Goal: Task Accomplishment & Management: Manage account settings

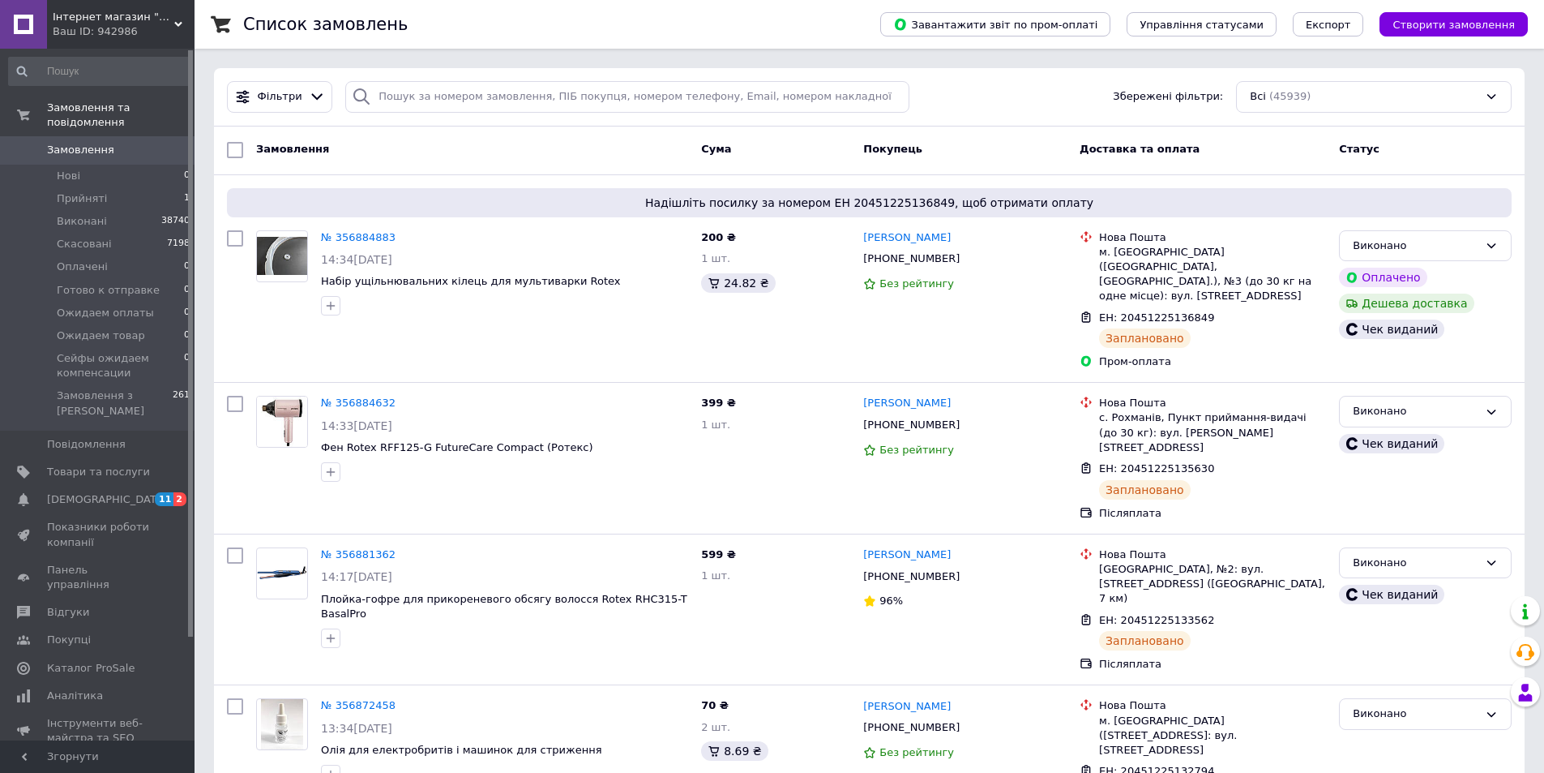
click at [135, 19] on span "Інтернет магазин "Розпродаж"" at bounding box center [114, 17] width 122 height 15
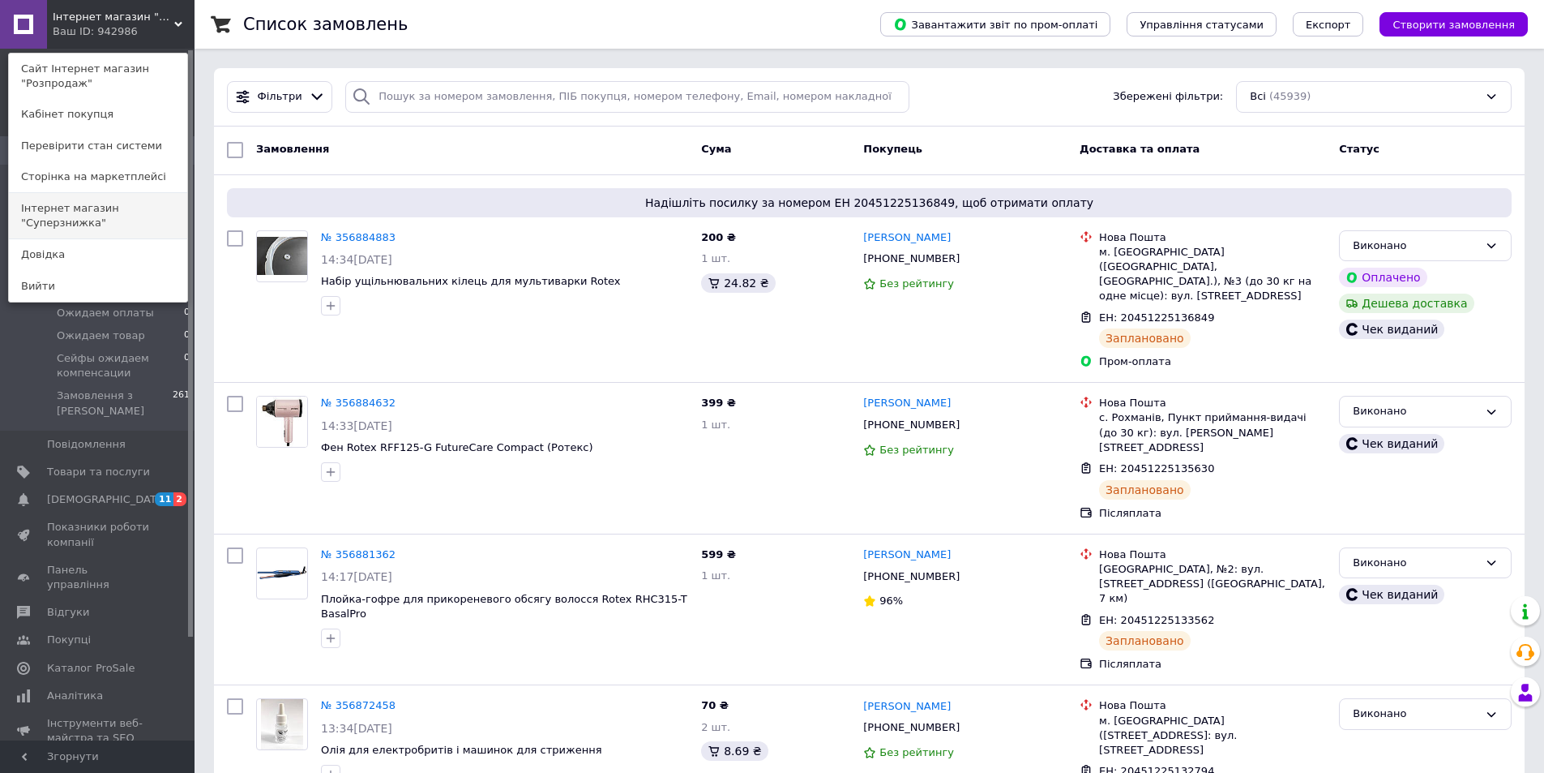
click at [139, 203] on link "Інтернет магазин "Суперзнижка"" at bounding box center [98, 215] width 178 height 45
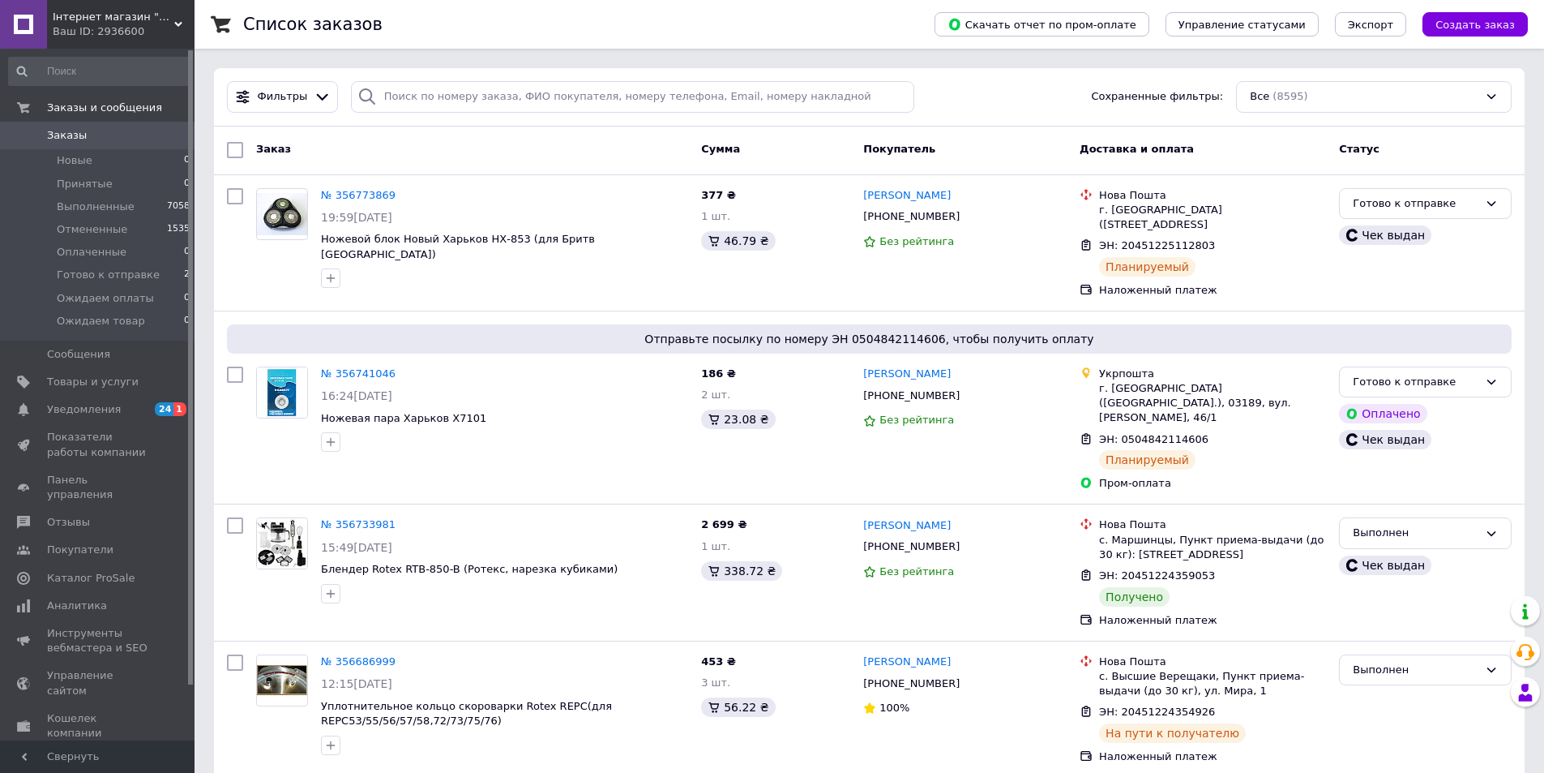
click at [168, 19] on span "Інтернет магазин "Суперзнижка"" at bounding box center [114, 17] width 122 height 15
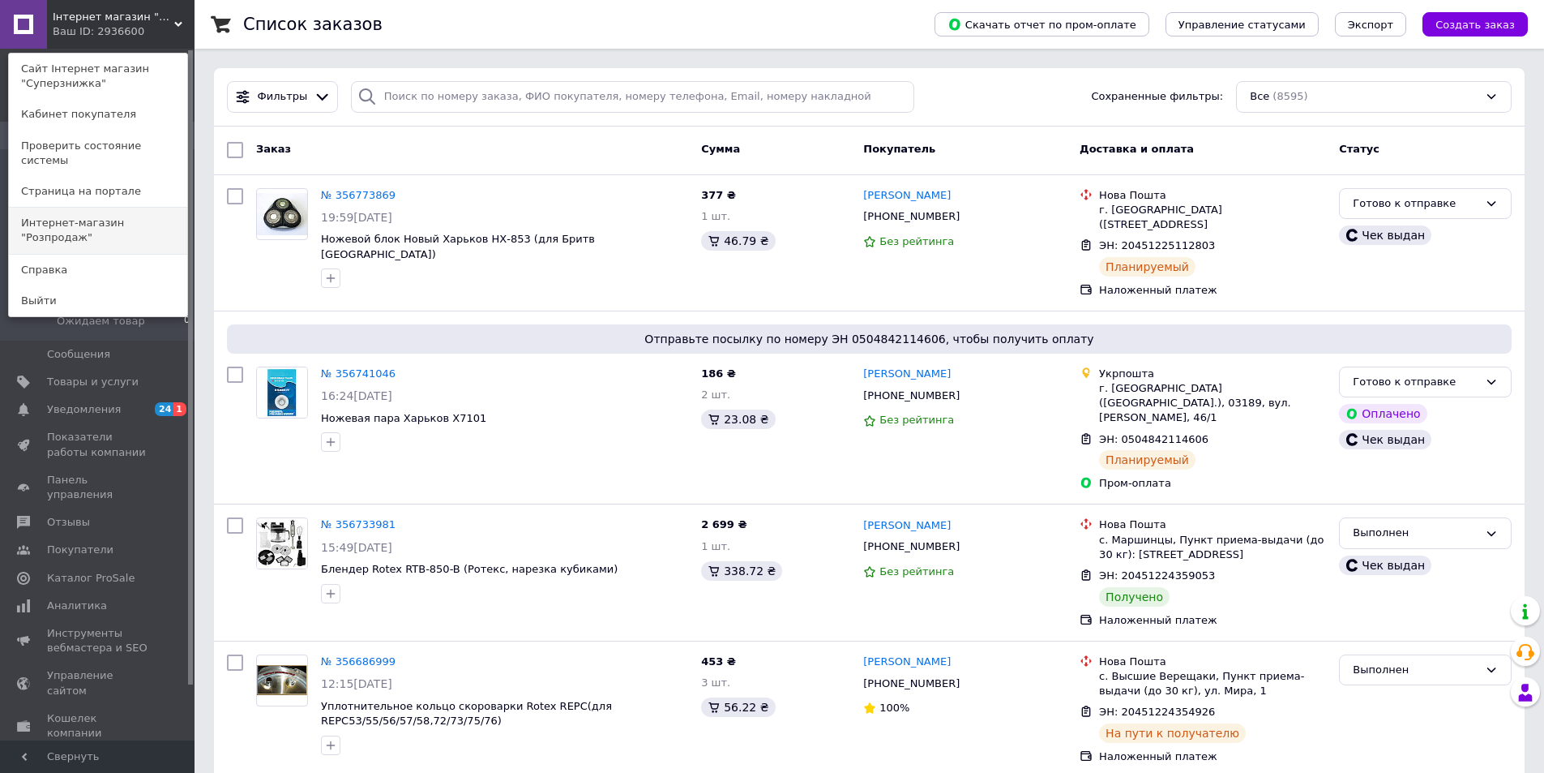
click at [152, 208] on link "Интернет-магазин "Розпродаж"" at bounding box center [98, 230] width 178 height 45
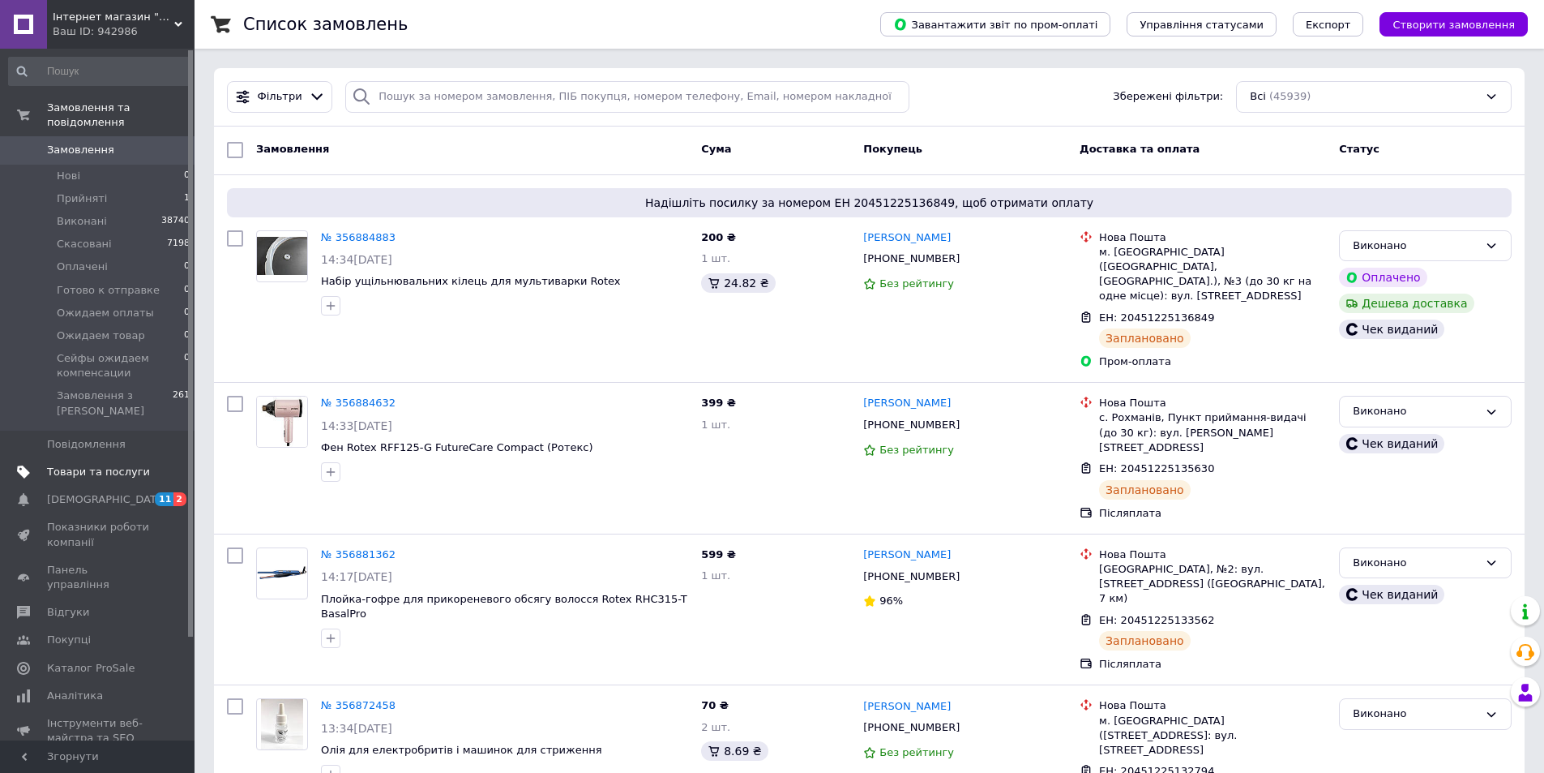
click at [122, 464] on span "Товари та послуги" at bounding box center [98, 471] width 103 height 15
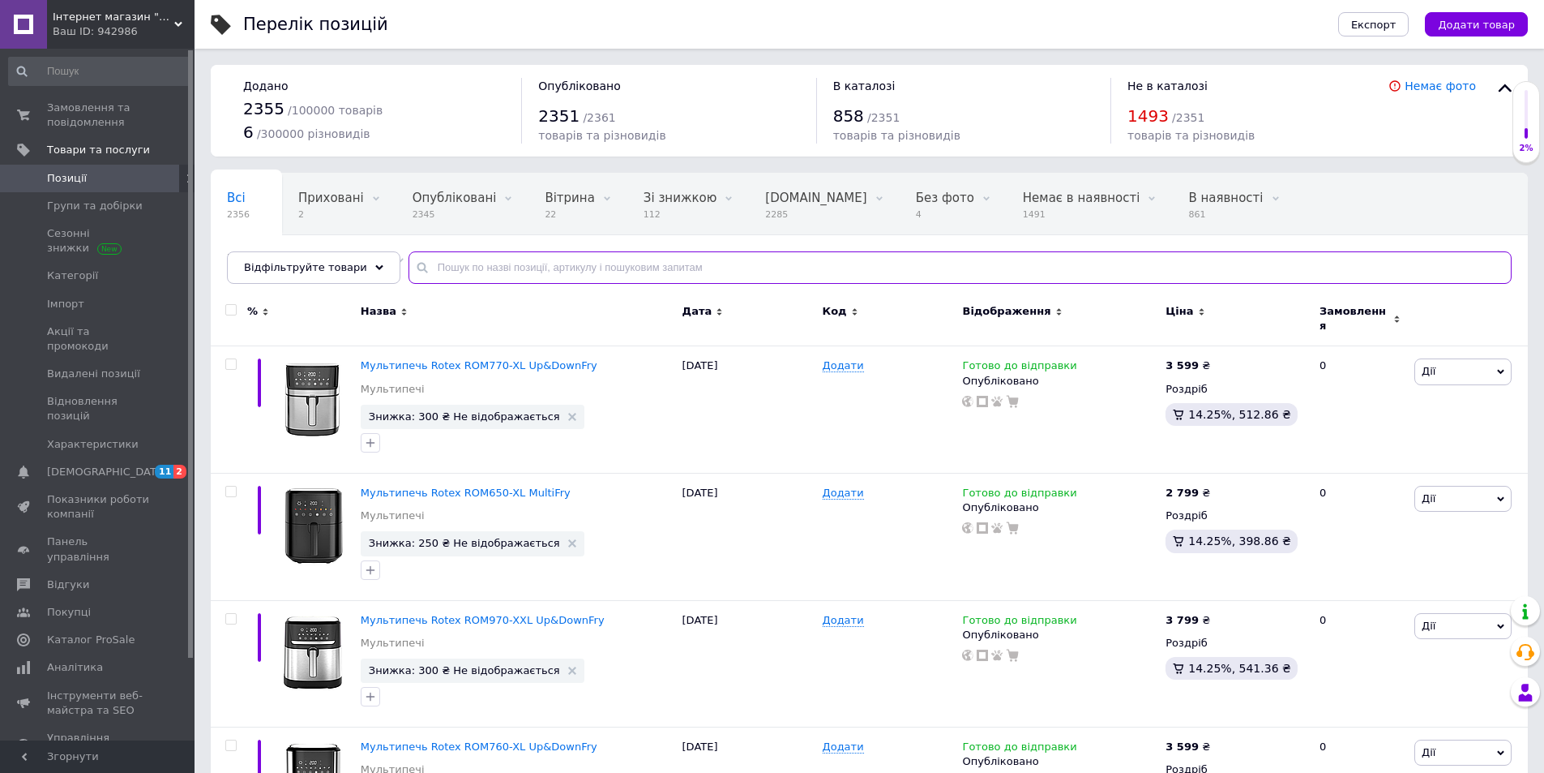
click at [567, 276] on input "text" at bounding box center [960, 267] width 1103 height 32
type input "335"
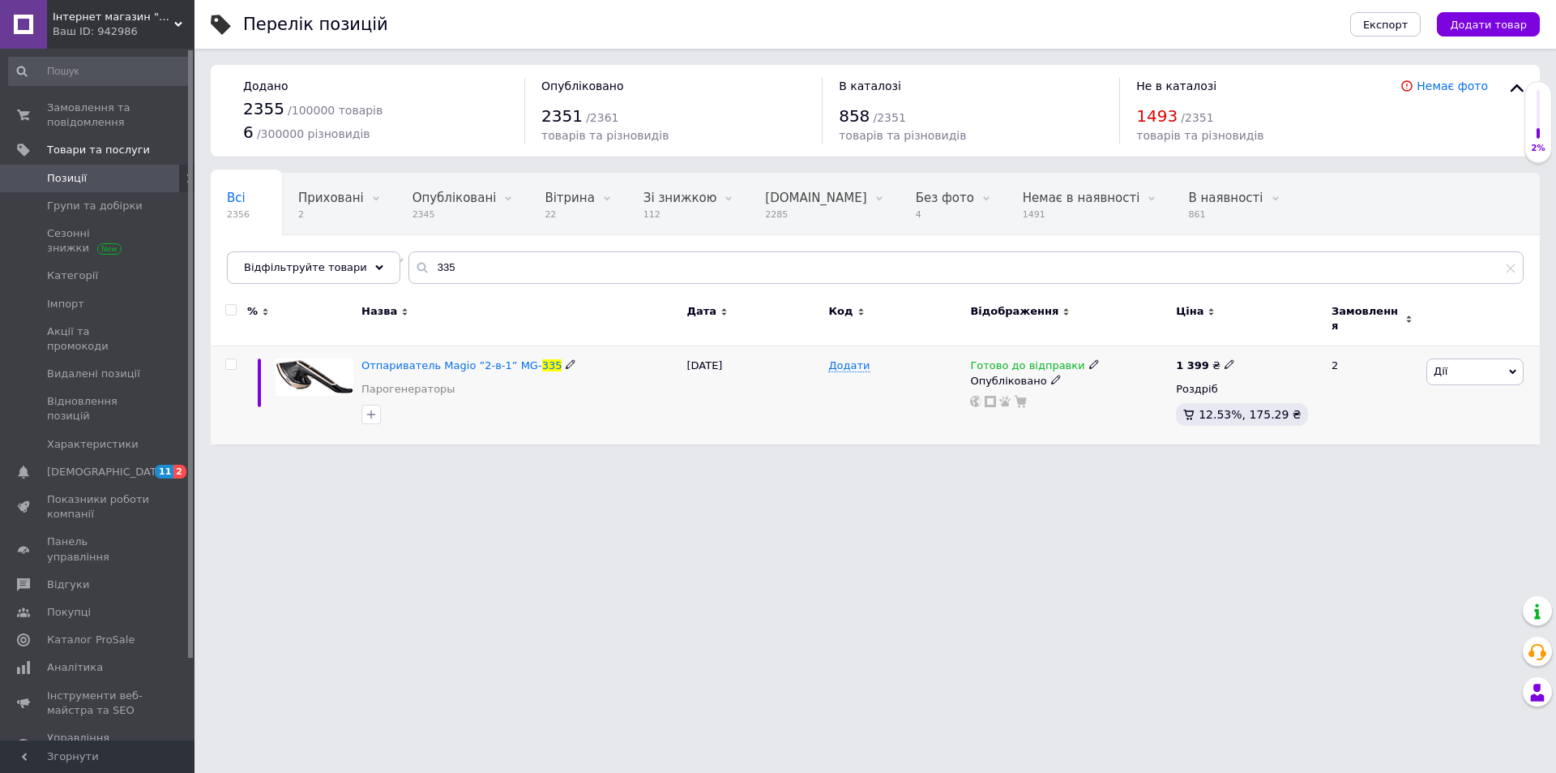
click at [1089, 359] on icon at bounding box center [1094, 364] width 10 height 10
click at [1110, 404] on li "Немає в наявності" at bounding box center [1177, 415] width 154 height 23
click at [836, 387] on div "Додати" at bounding box center [895, 395] width 142 height 98
drag, startPoint x: 154, startPoint y: 15, endPoint x: 153, endPoint y: 92, distance: 77.0
click at [154, 15] on span "Інтернет магазин "Розпродаж"" at bounding box center [114, 17] width 122 height 15
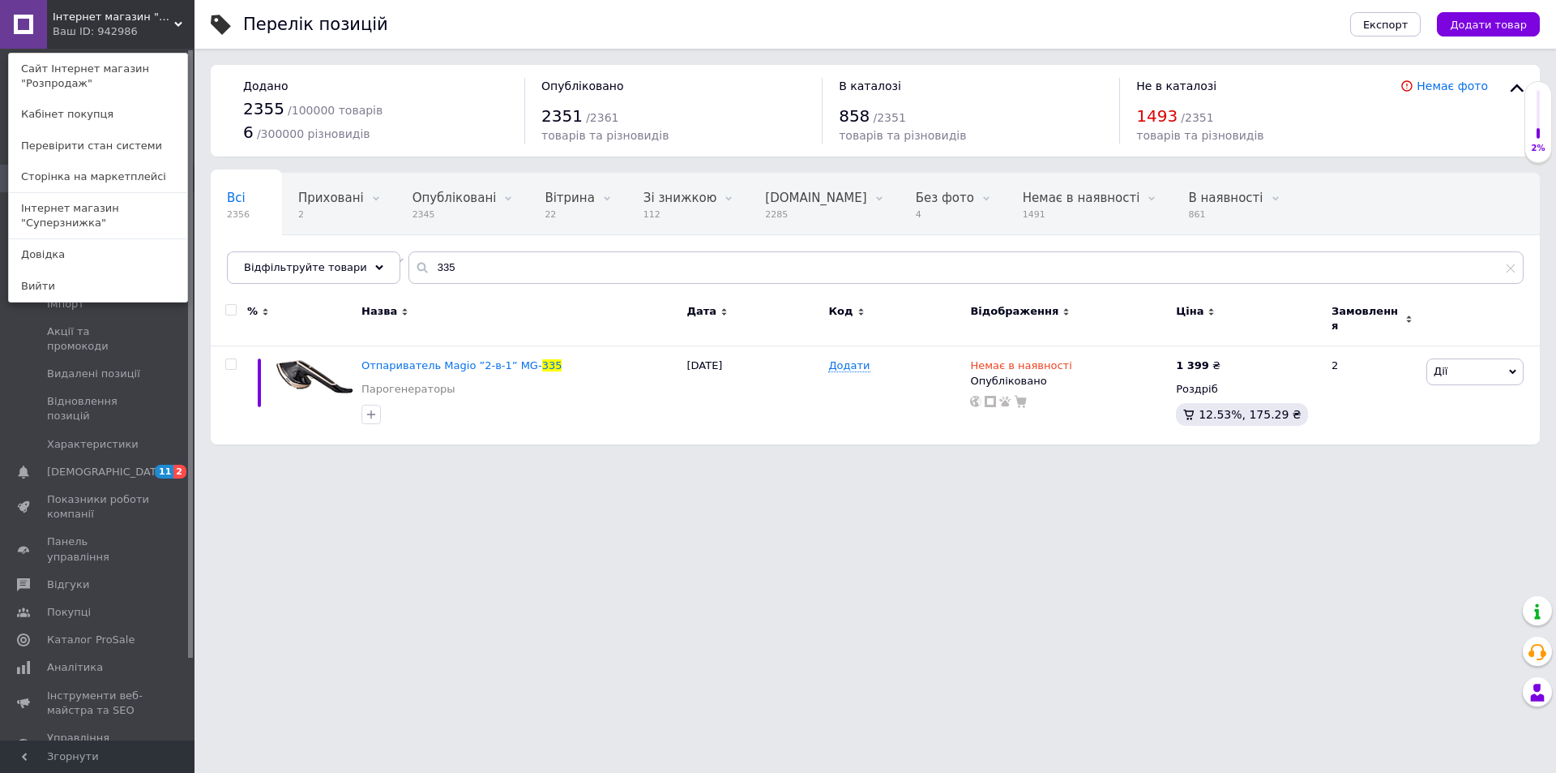
drag, startPoint x: 136, startPoint y: 197, endPoint x: 260, endPoint y: 208, distance: 124.5
click at [136, 197] on link "Інтернет магазин "Суперзнижка"" at bounding box center [98, 215] width 178 height 45
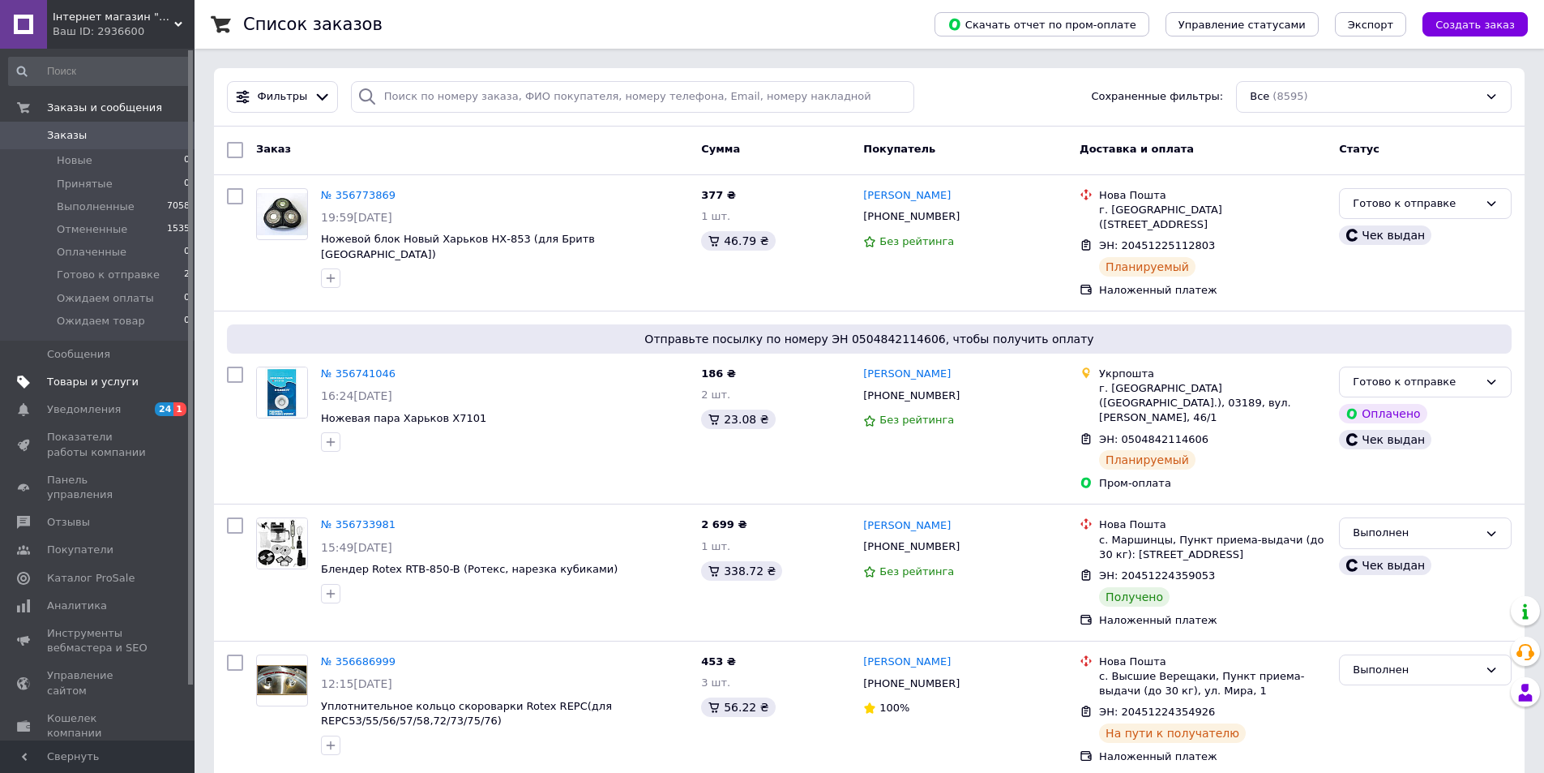
click at [109, 393] on link "Товары и услуги" at bounding box center [99, 382] width 199 height 28
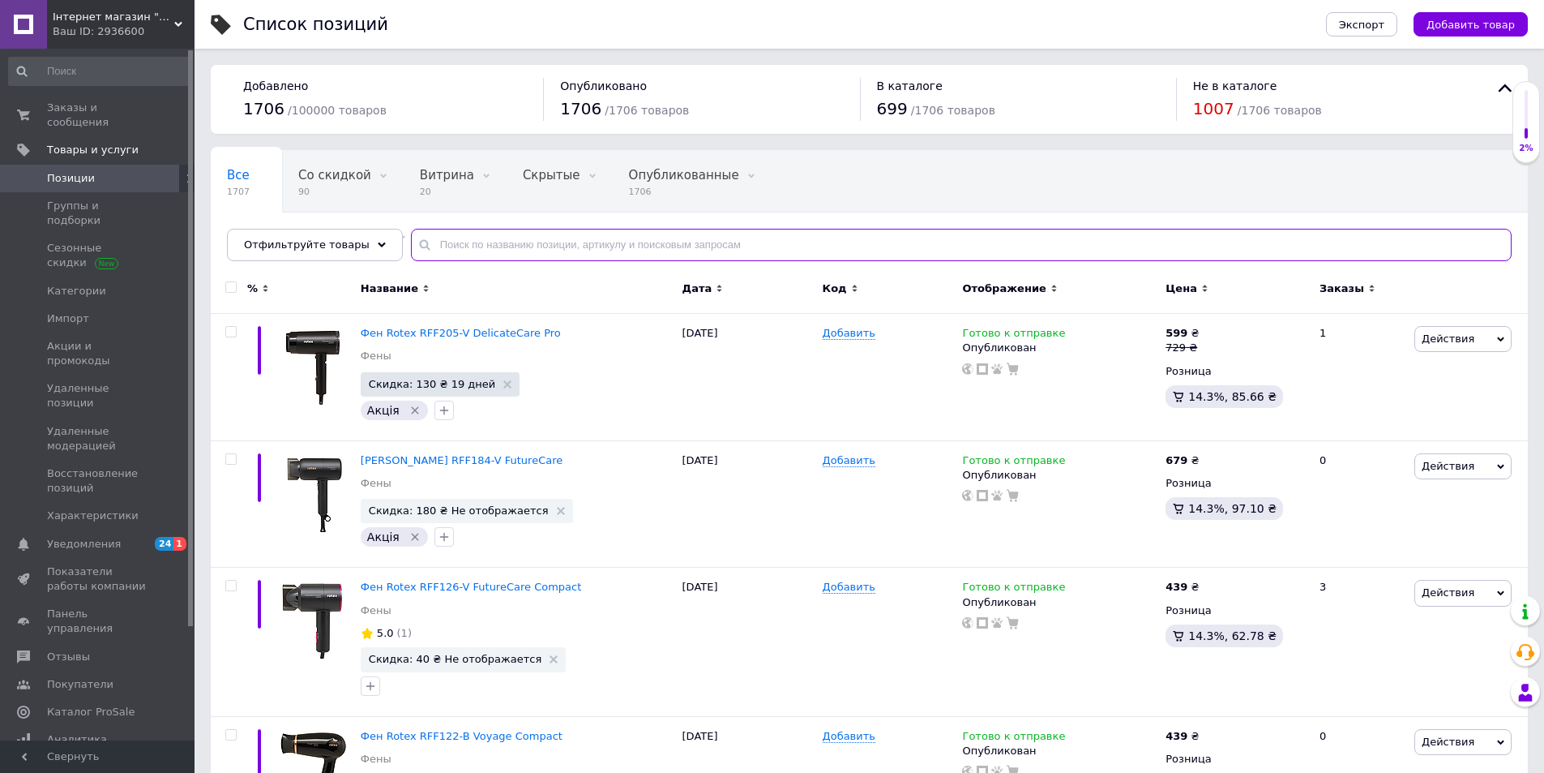
click at [732, 244] on input "text" at bounding box center [961, 245] width 1101 height 32
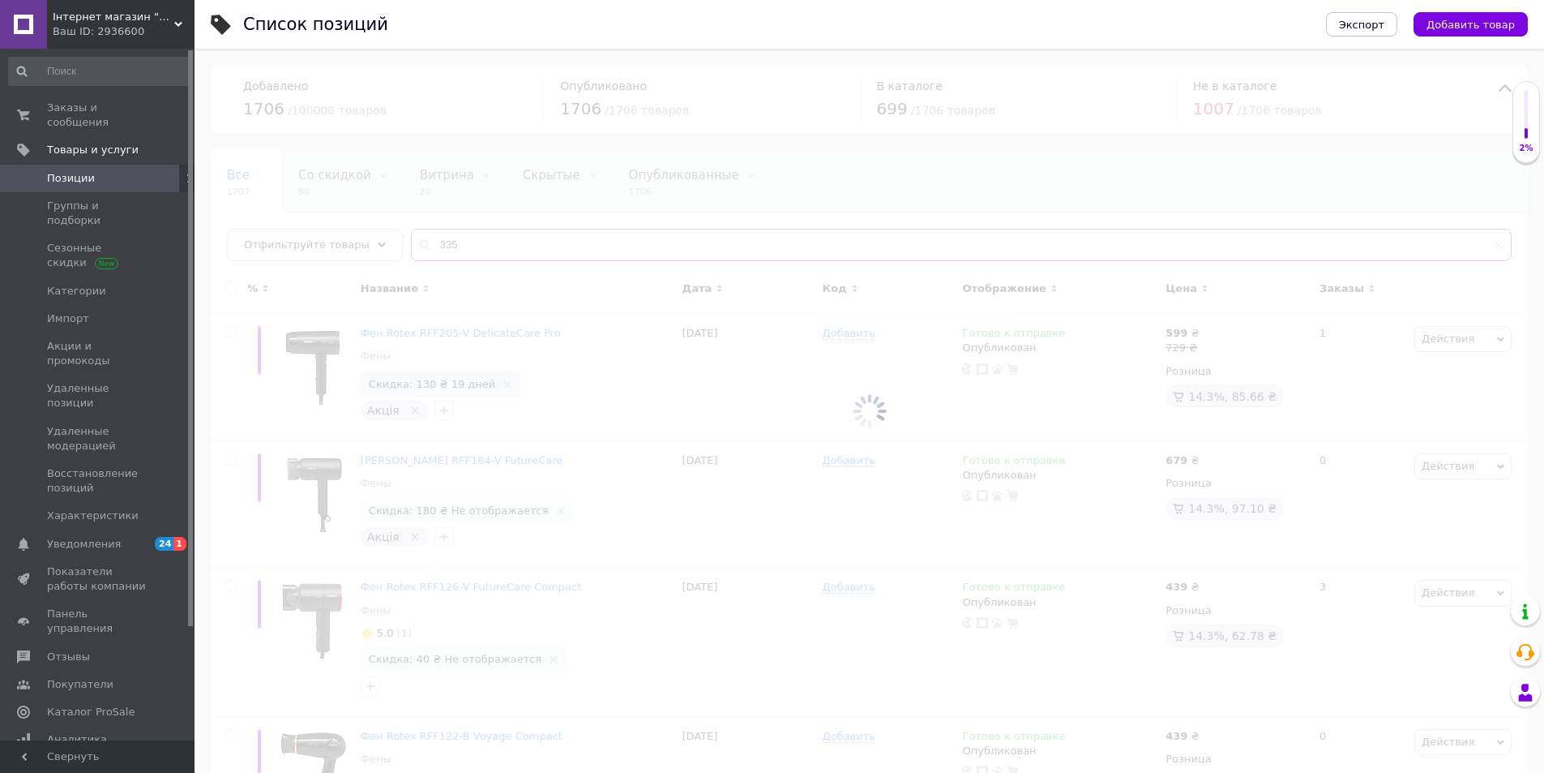
type input "335"
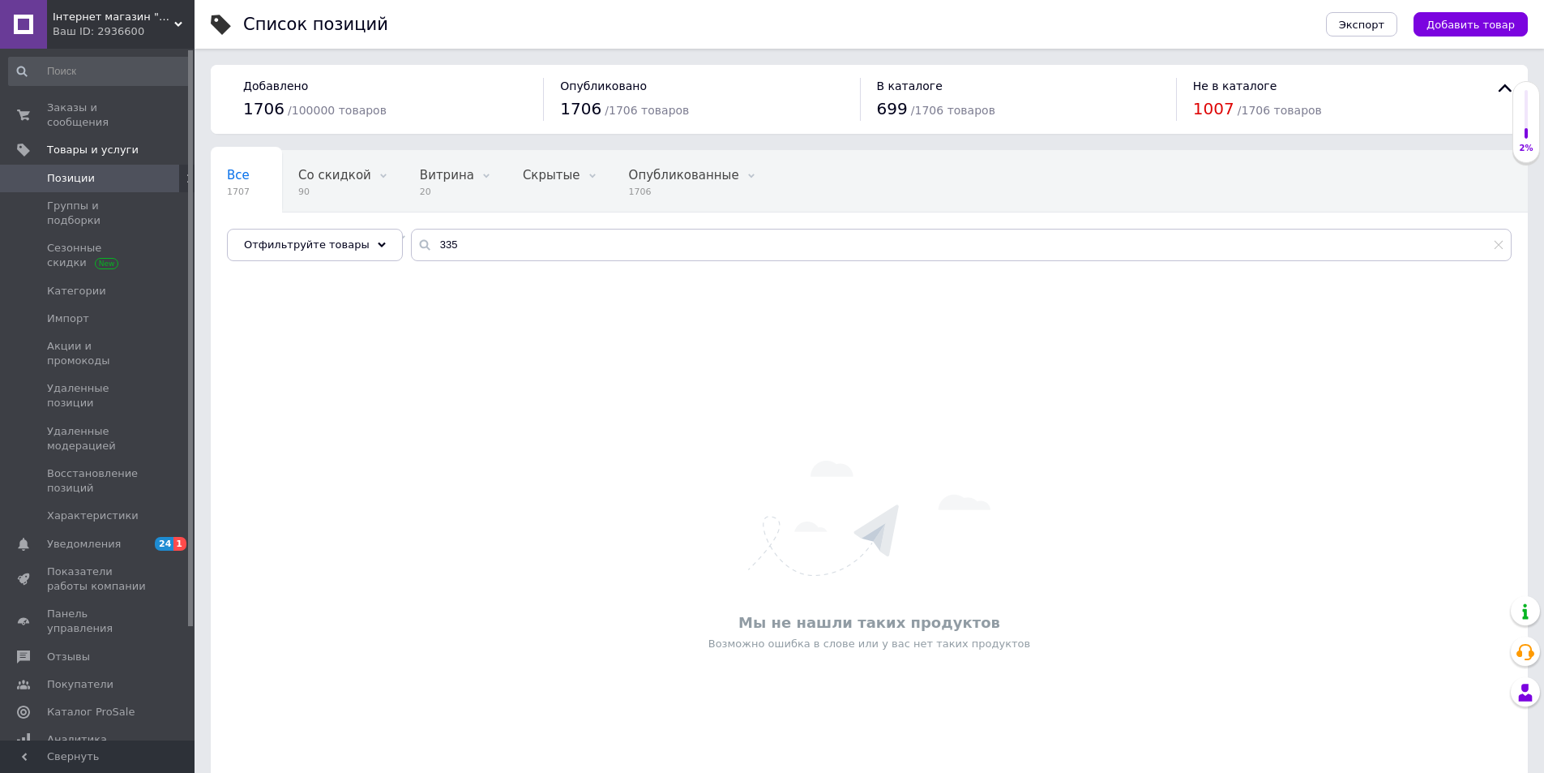
drag, startPoint x: 159, startPoint y: 31, endPoint x: 152, endPoint y: 90, distance: 59.6
click at [159, 31] on div "Ваш ID: 2936600" at bounding box center [124, 31] width 142 height 15
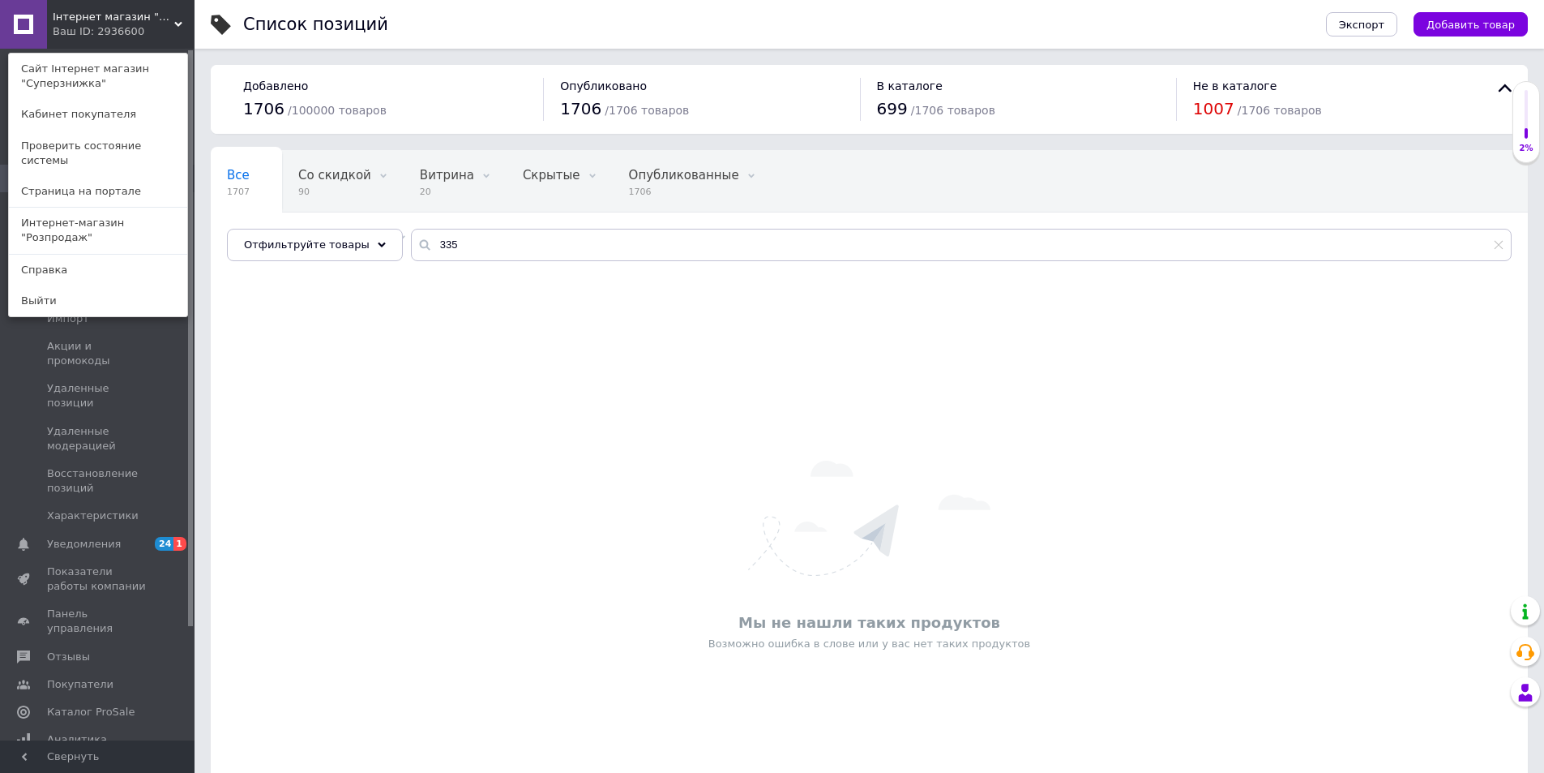
drag, startPoint x: 139, startPoint y: 195, endPoint x: 151, endPoint y: 184, distance: 16.6
click at [139, 208] on link "Интернет-магазин "Розпродаж"" at bounding box center [98, 230] width 178 height 45
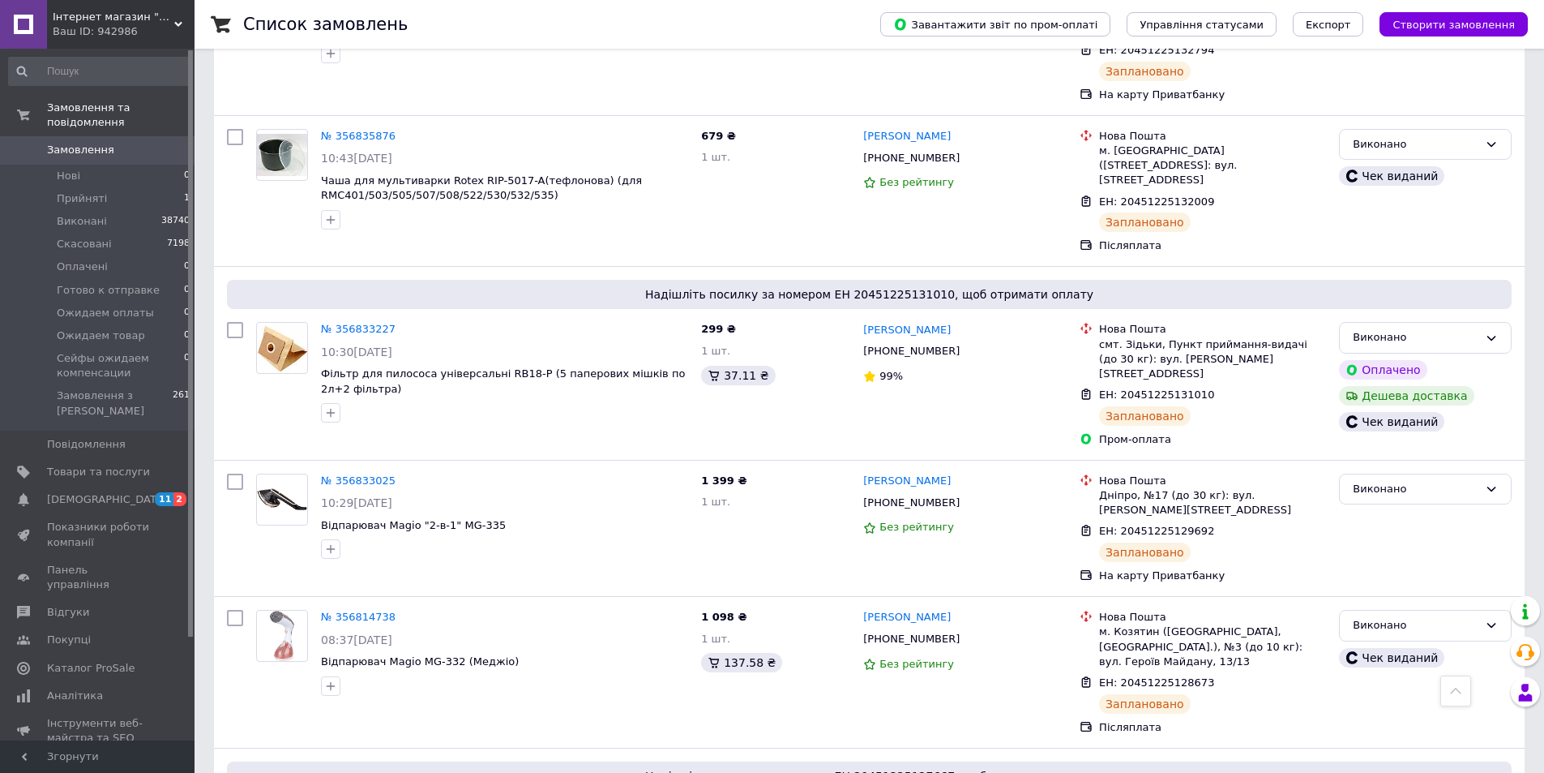
scroll to position [756, 0]
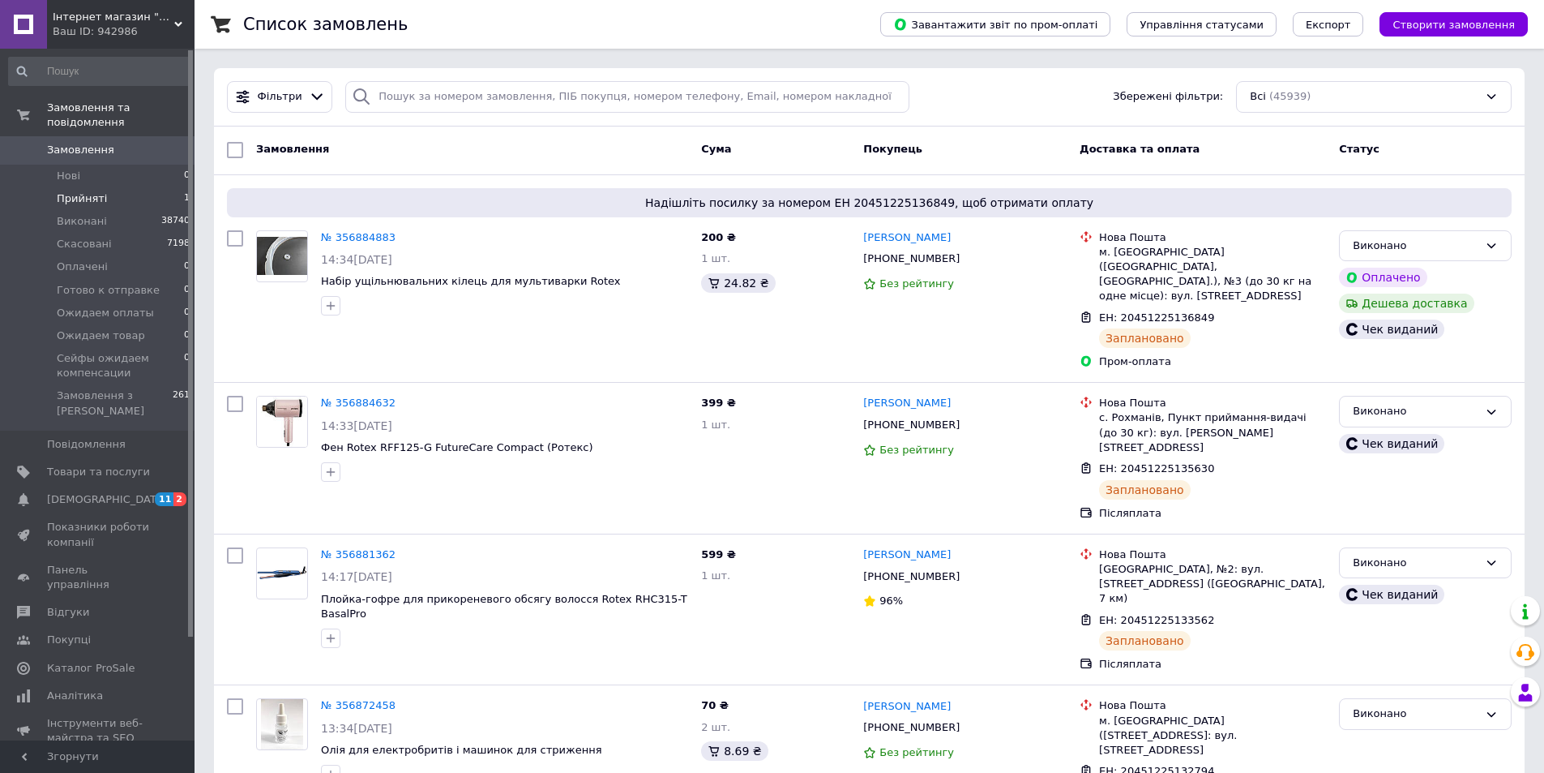
click at [145, 187] on li "Прийняті 1" at bounding box center [99, 198] width 199 height 23
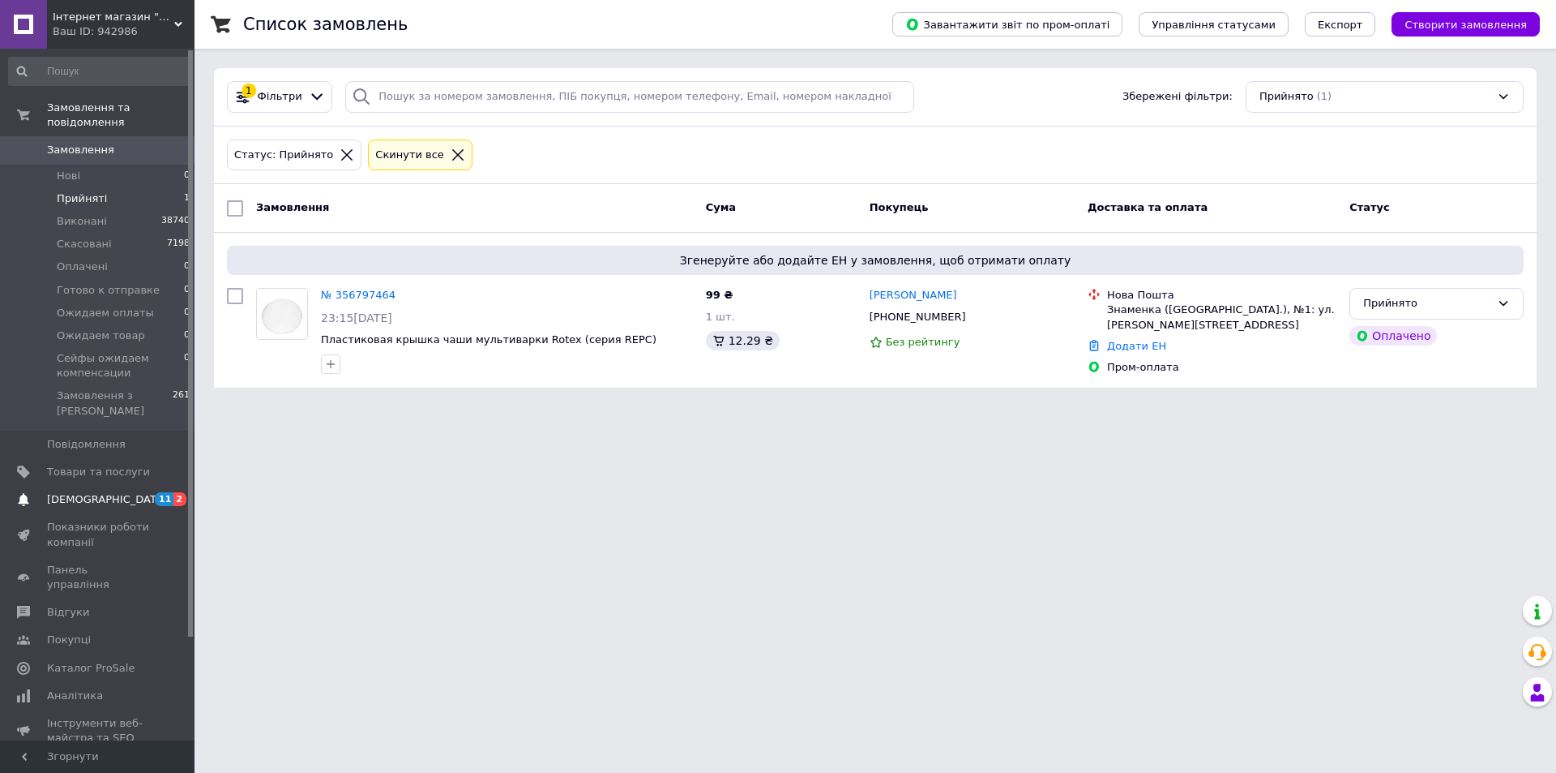
click at [149, 492] on span "[DEMOGRAPHIC_DATA]" at bounding box center [98, 499] width 103 height 15
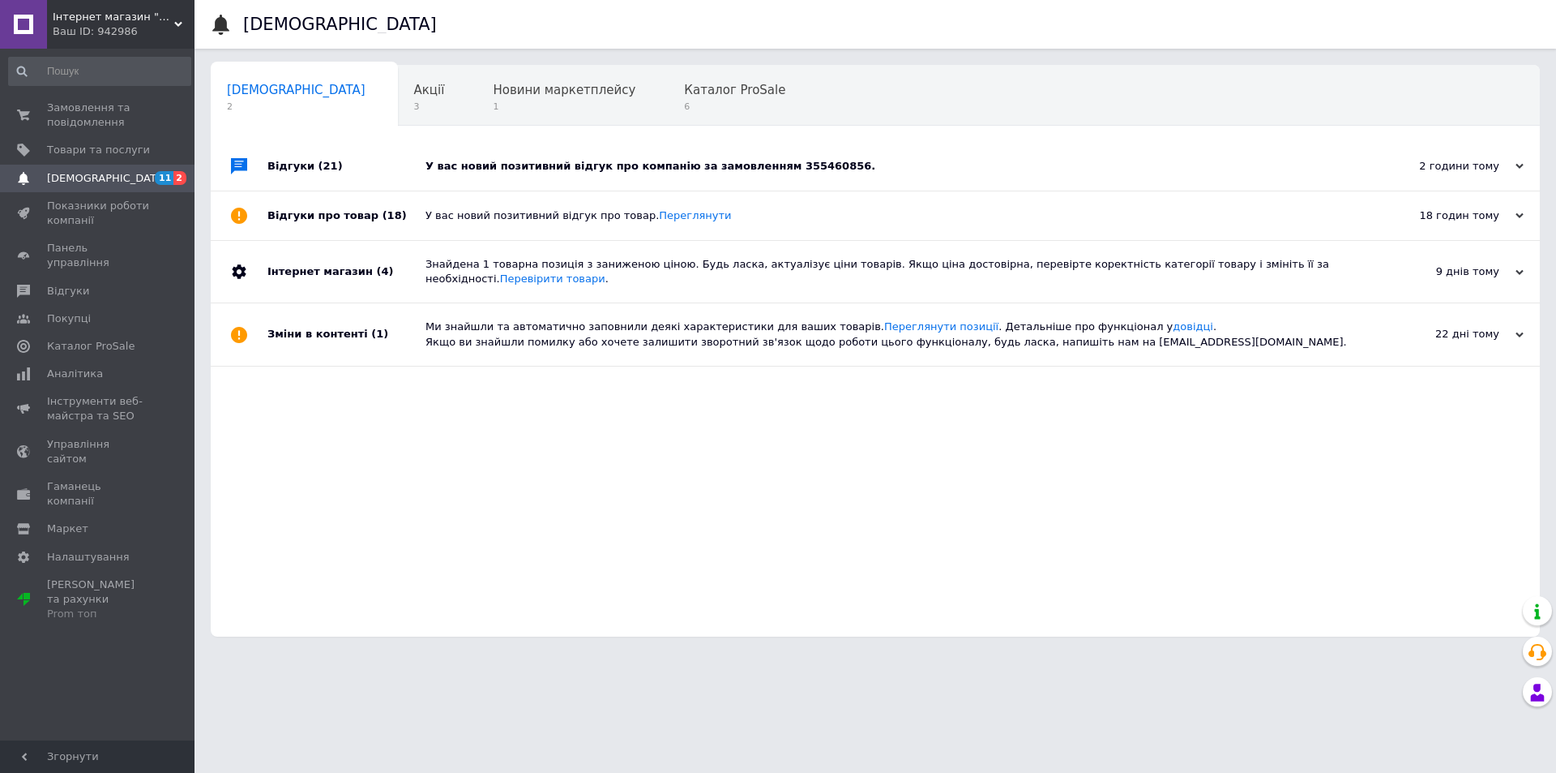
click at [686, 165] on div "У вас новий позитивний відгук про компанію за замовленням 355460856." at bounding box center [894, 166] width 936 height 15
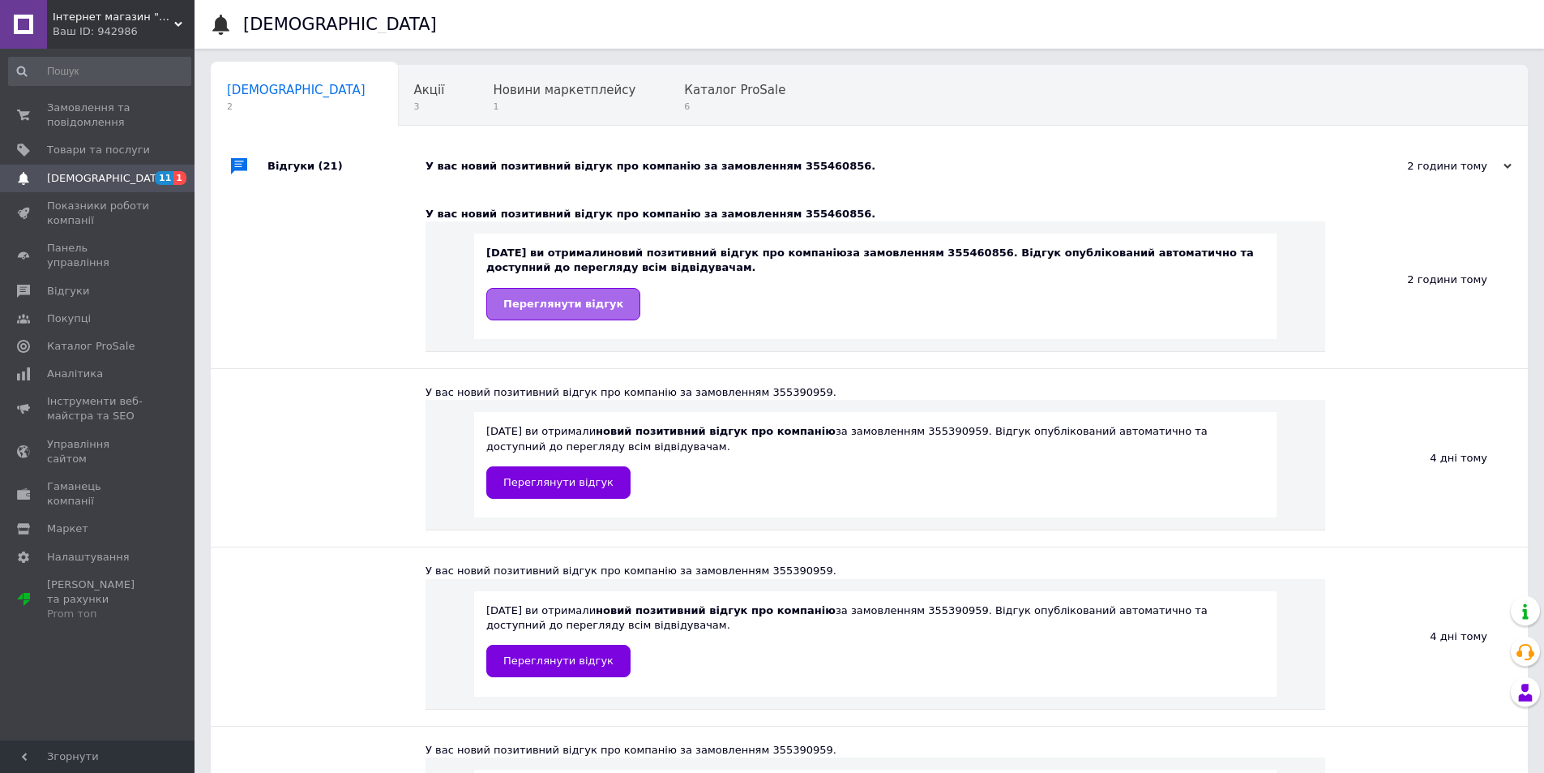
click at [576, 293] on link "Переглянути відгук" at bounding box center [563, 304] width 154 height 32
click at [74, 109] on span "Замовлення та повідомлення" at bounding box center [98, 115] width 103 height 29
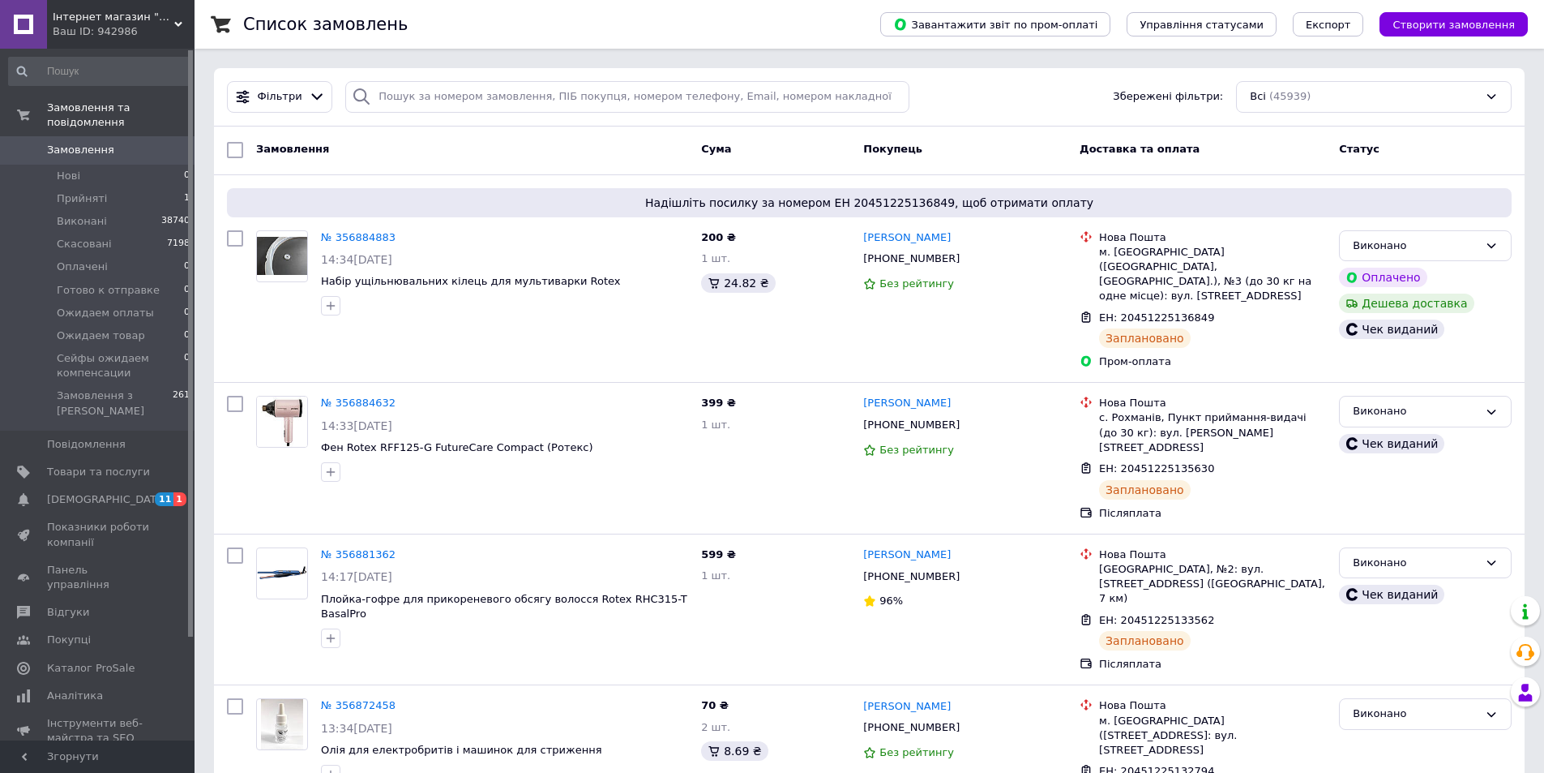
click at [81, 143] on span "Замовлення" at bounding box center [80, 150] width 67 height 15
click at [148, 143] on span "Замовлення" at bounding box center [98, 150] width 103 height 15
click at [111, 492] on span "[DEMOGRAPHIC_DATA]" at bounding box center [98, 499] width 103 height 15
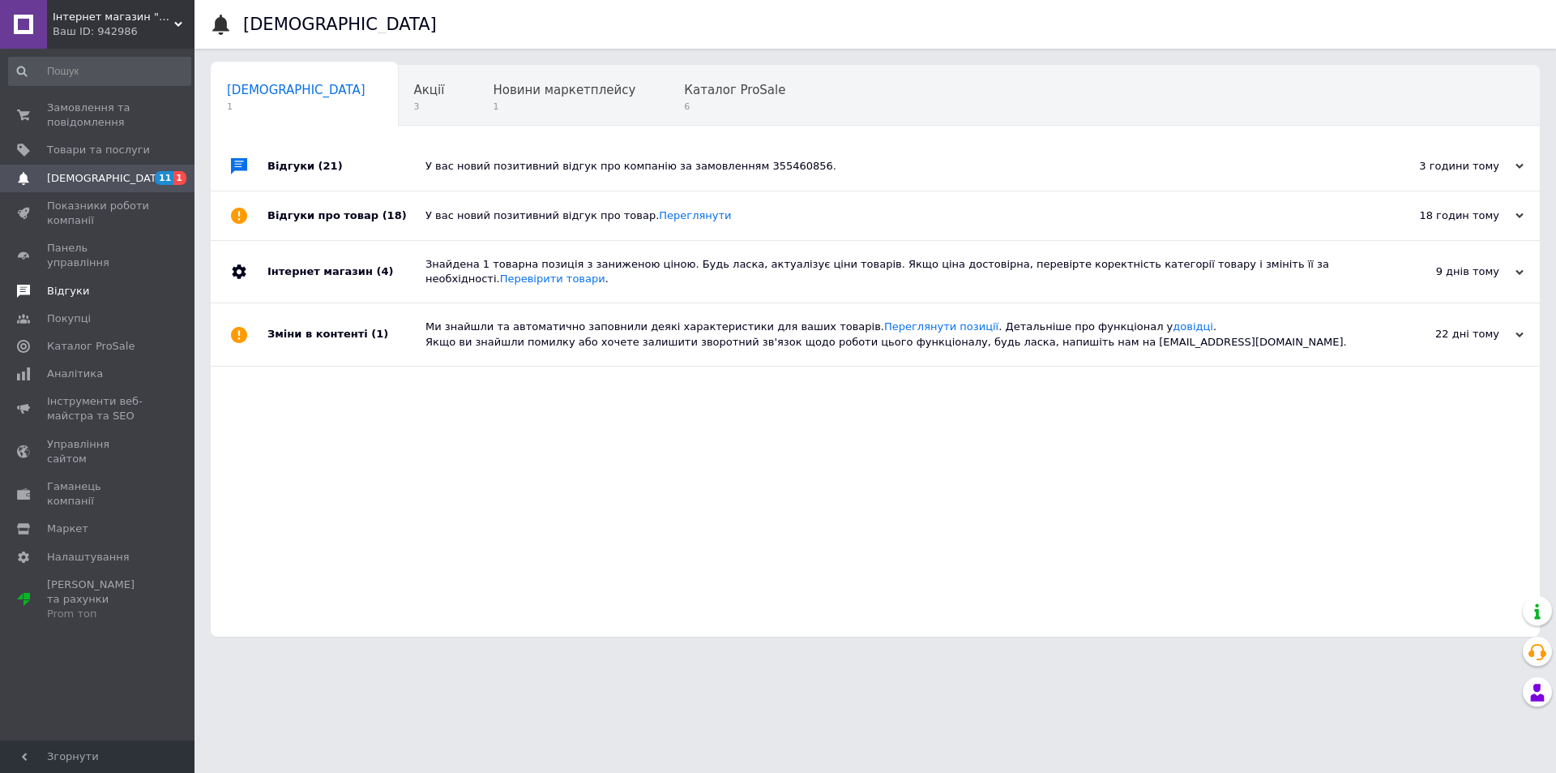
click at [116, 284] on span "Відгуки" at bounding box center [98, 291] width 103 height 15
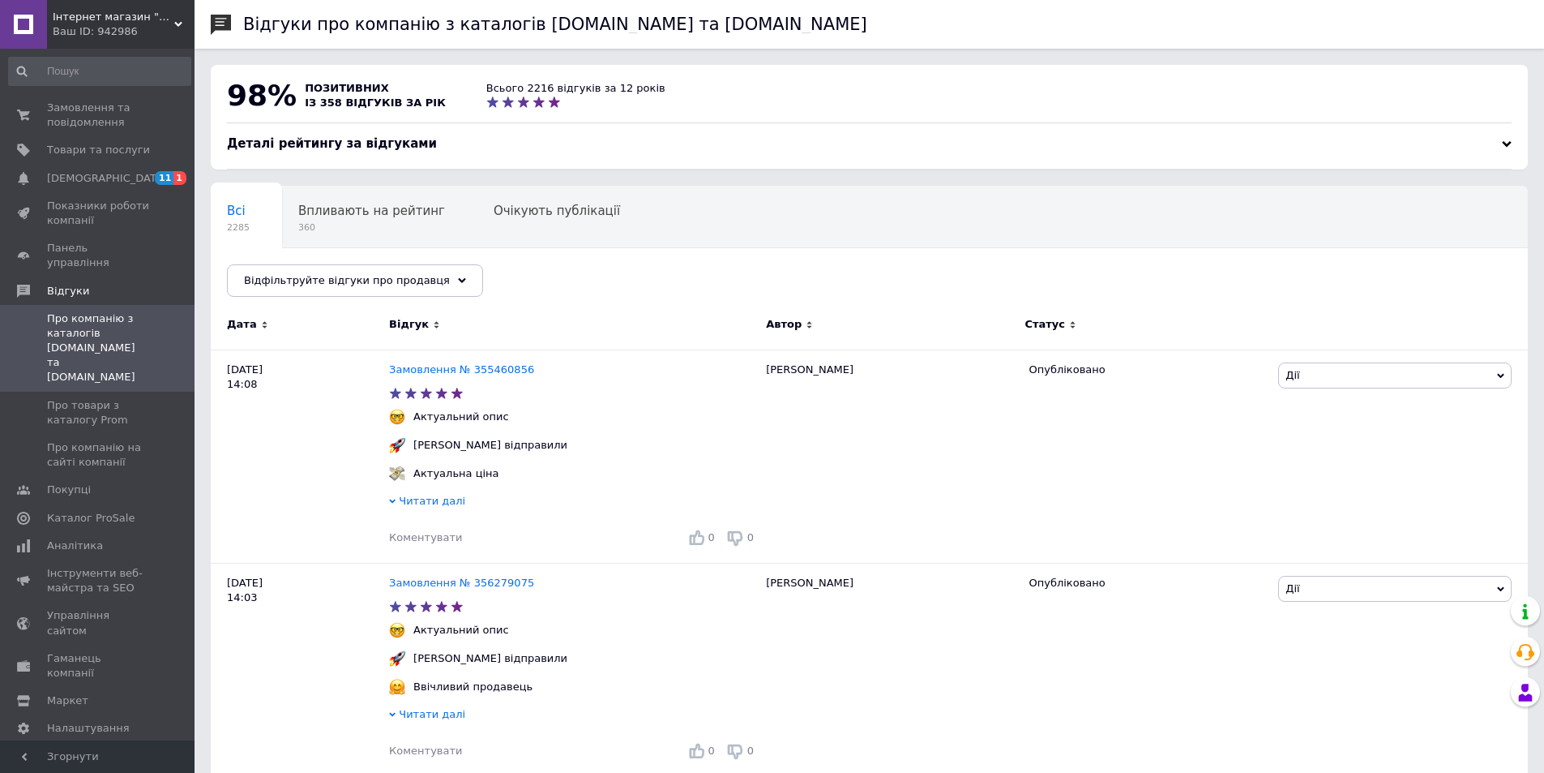
click at [173, 33] on div "Ваш ID: 942986" at bounding box center [124, 31] width 142 height 15
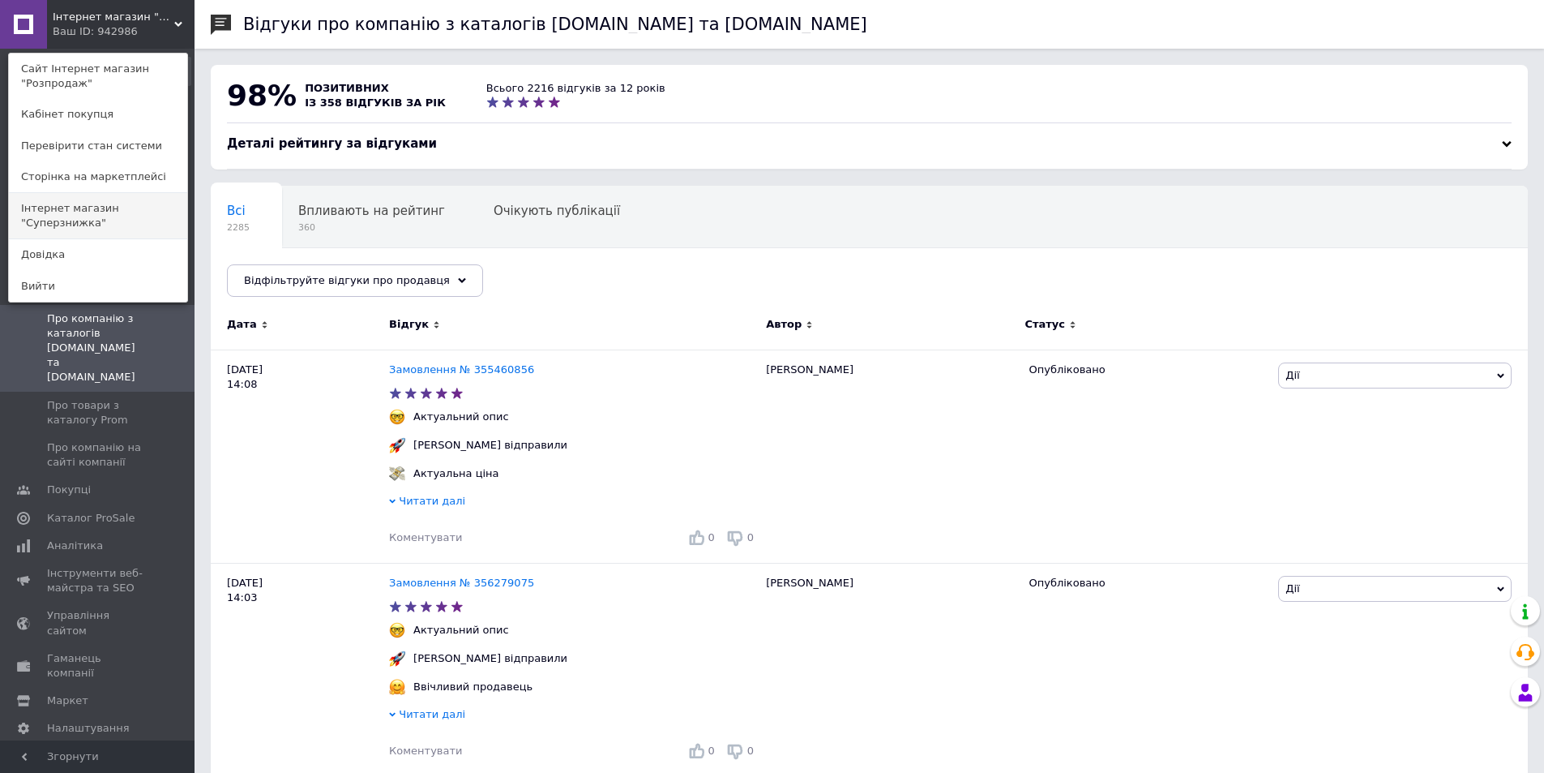
click at [142, 203] on link "Інтернет магазин "Суперзнижка"" at bounding box center [98, 215] width 178 height 45
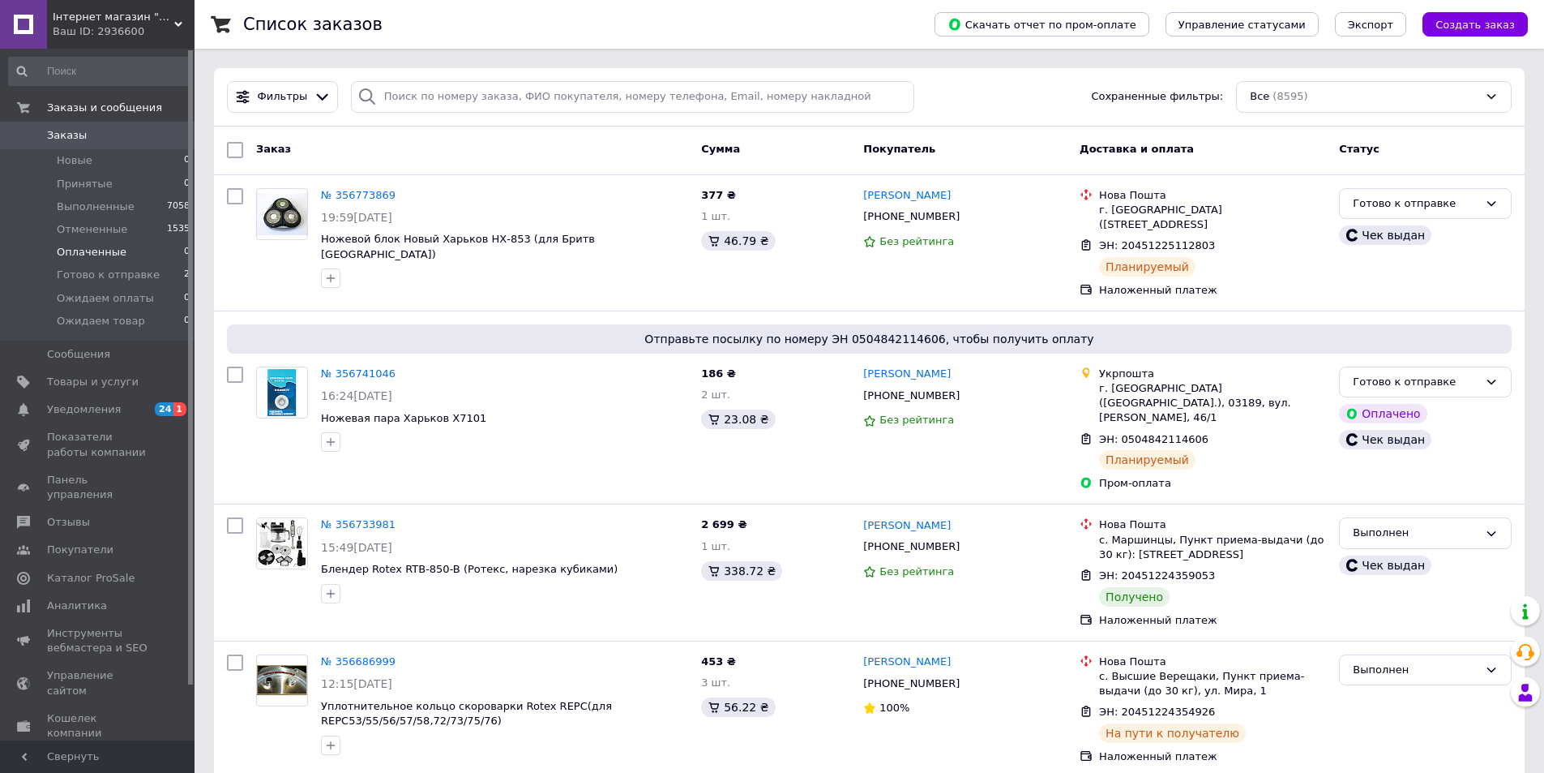
drag, startPoint x: 136, startPoint y: 281, endPoint x: 139, endPoint y: 255, distance: 26.1
click at [136, 281] on span "Готово к отправке" at bounding box center [108, 275] width 103 height 15
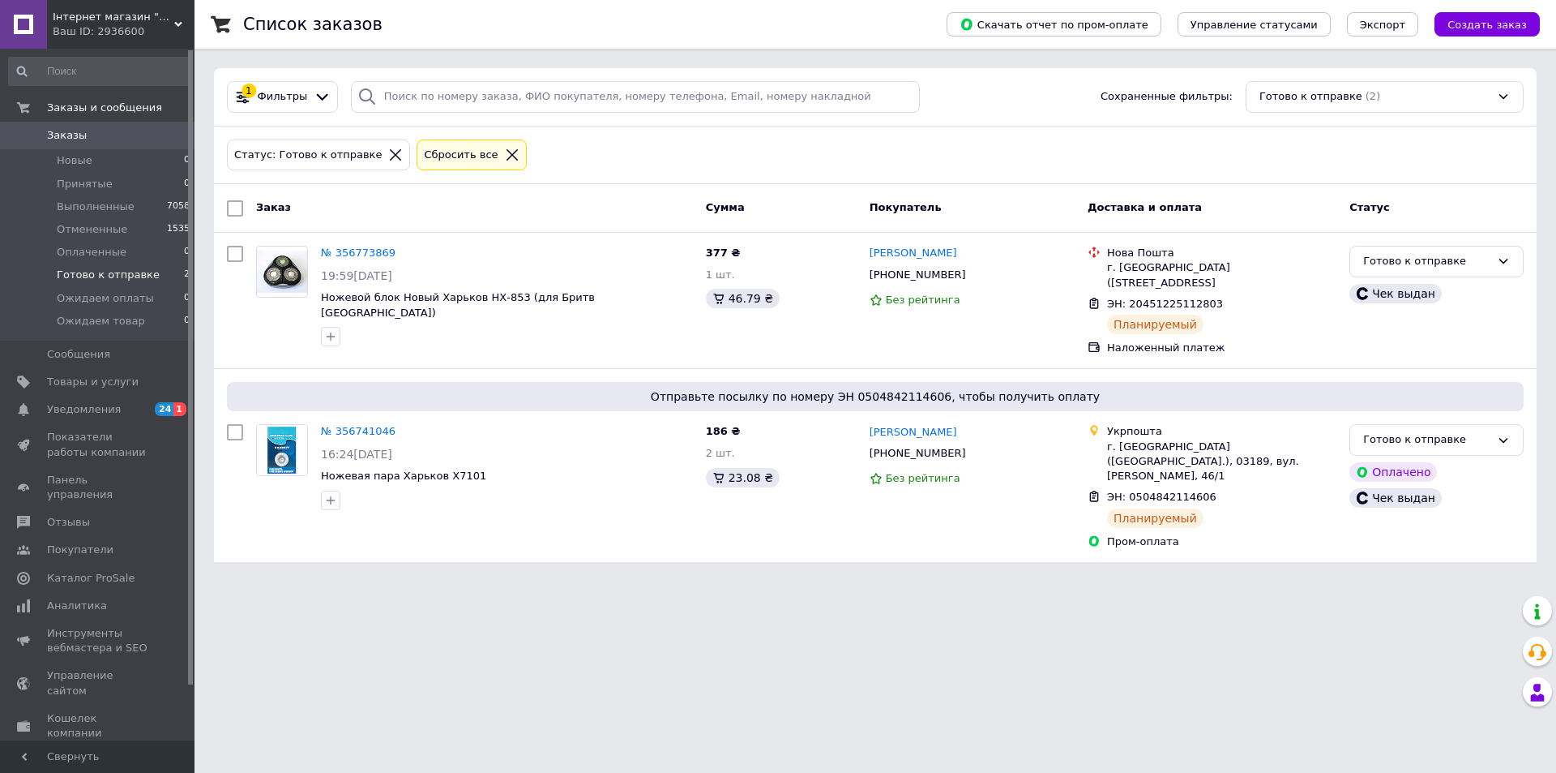
click at [172, 21] on span "Інтернет магазин "Суперзнижка"" at bounding box center [114, 17] width 122 height 15
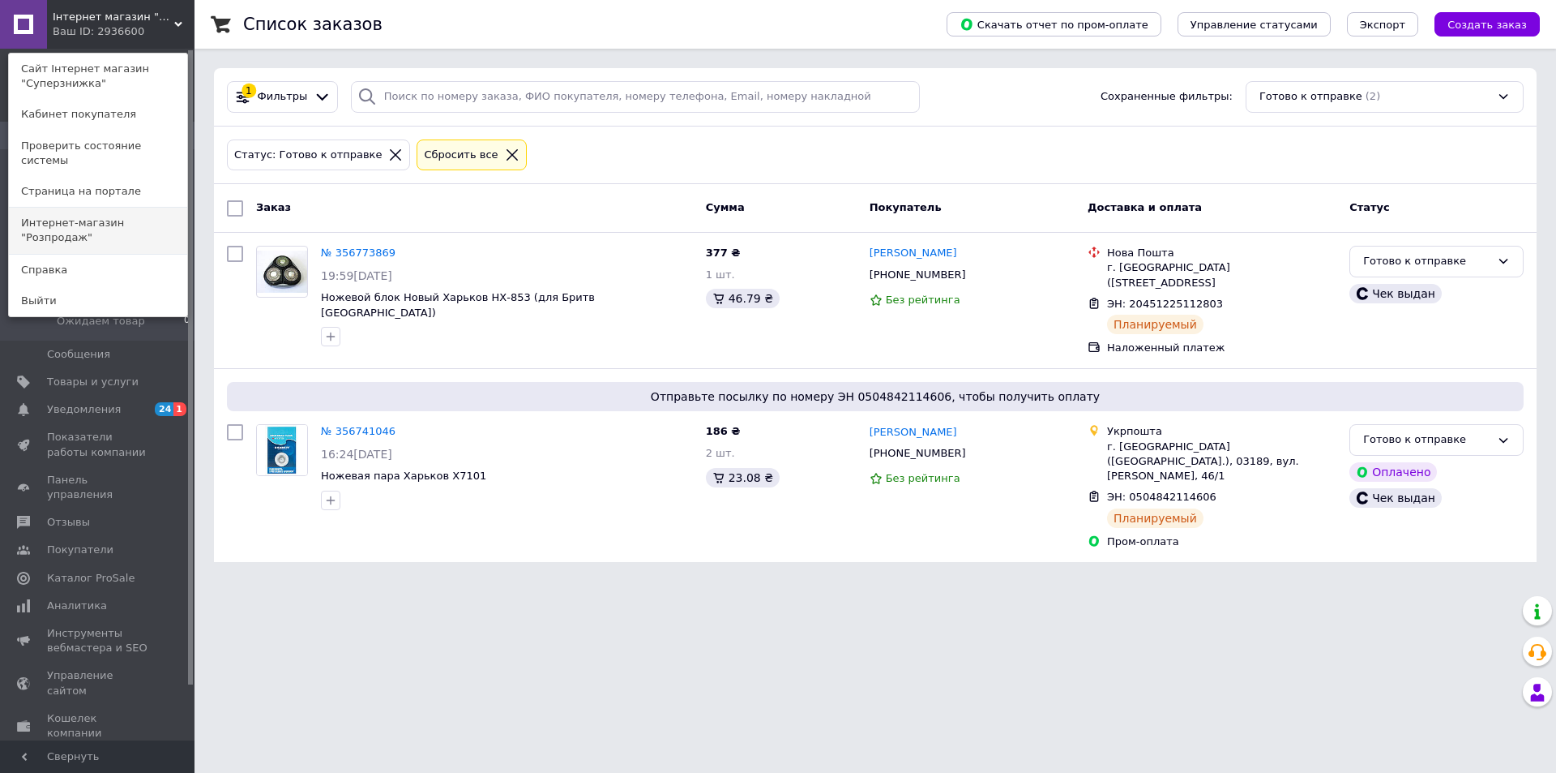
click at [170, 208] on link "Интернет-магазин "Розпродаж"" at bounding box center [98, 230] width 178 height 45
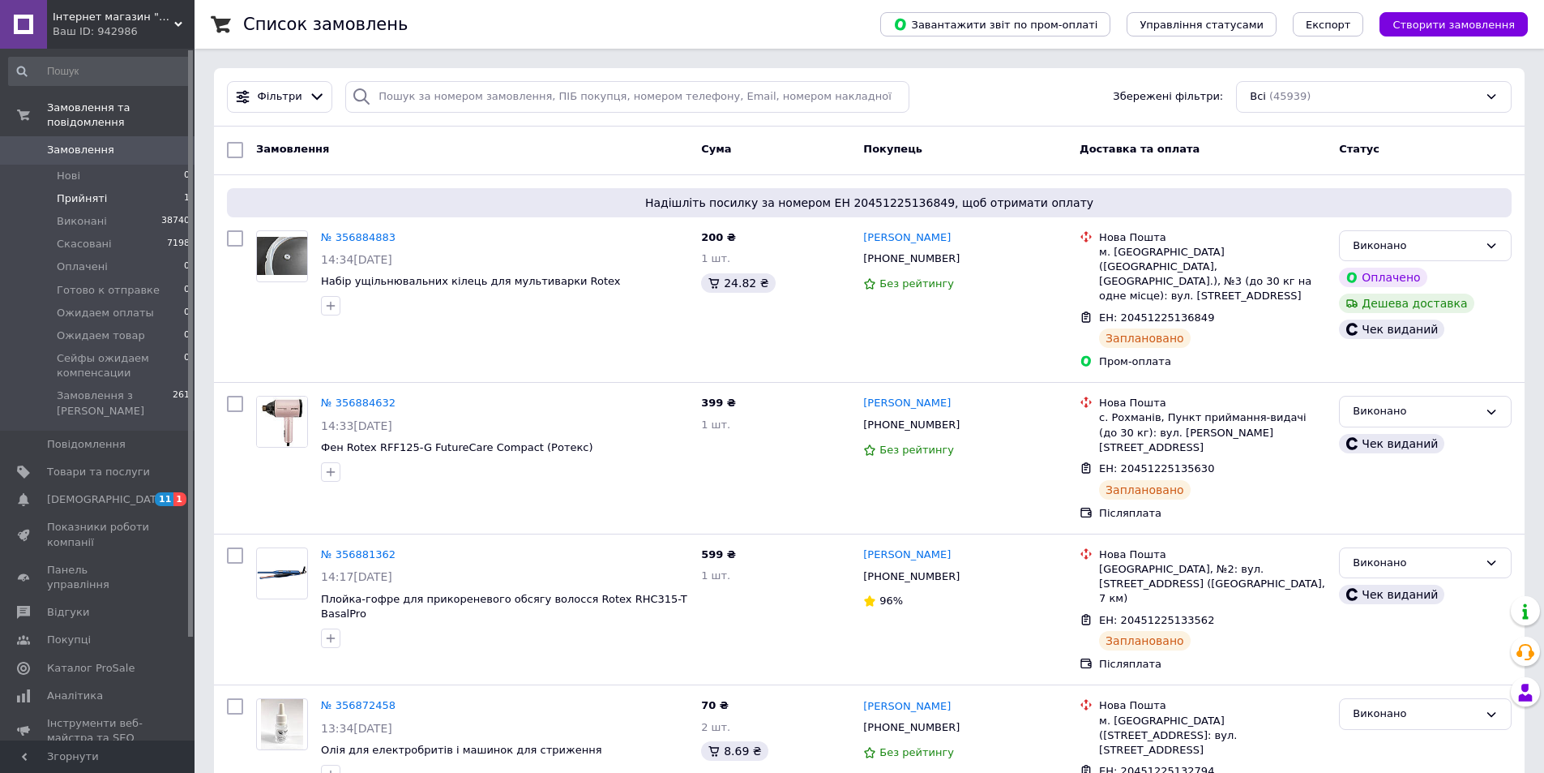
click at [131, 190] on li "Прийняті 1" at bounding box center [99, 198] width 199 height 23
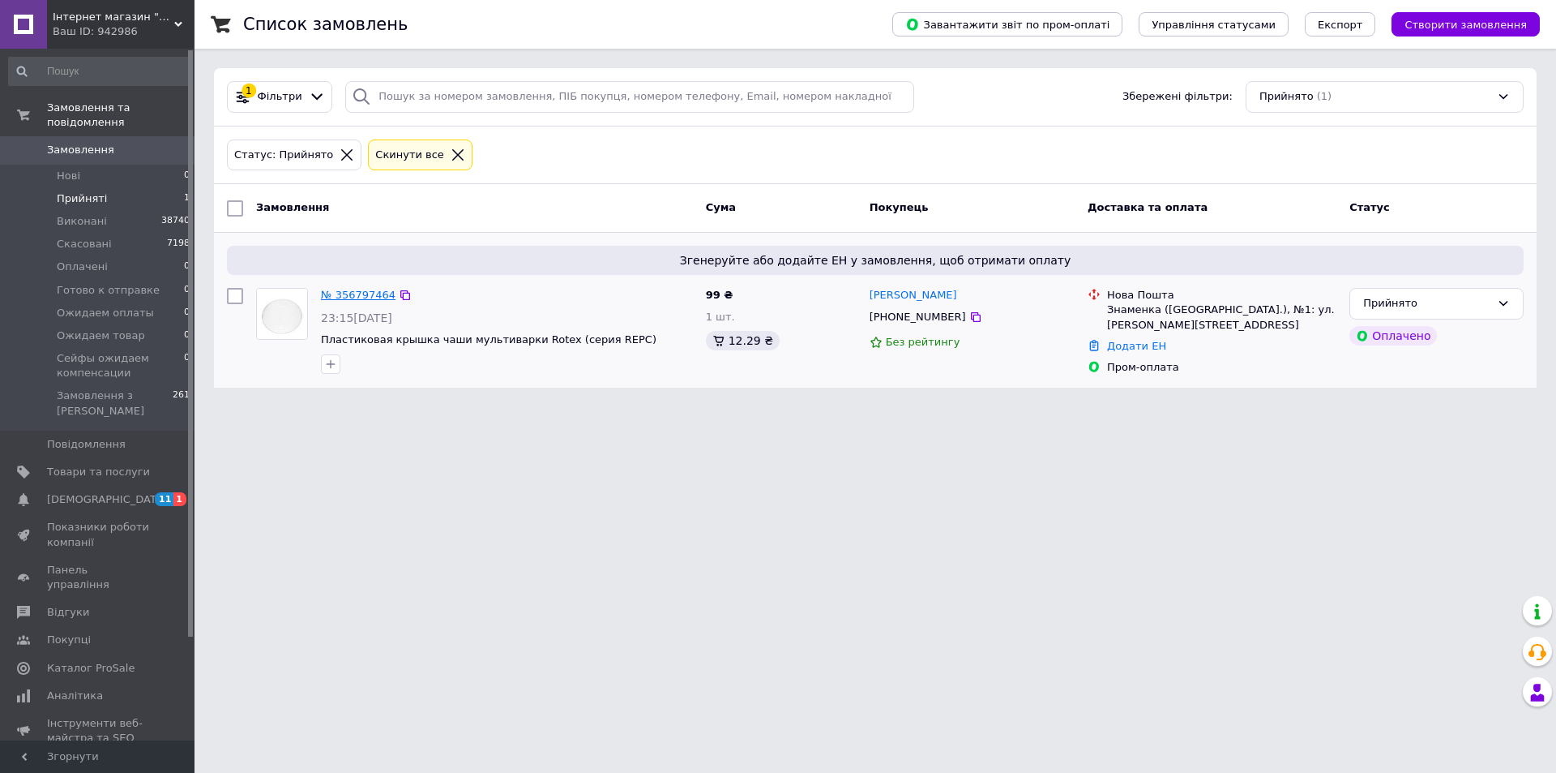
click at [347, 298] on link "№ 356797464" at bounding box center [358, 295] width 75 height 12
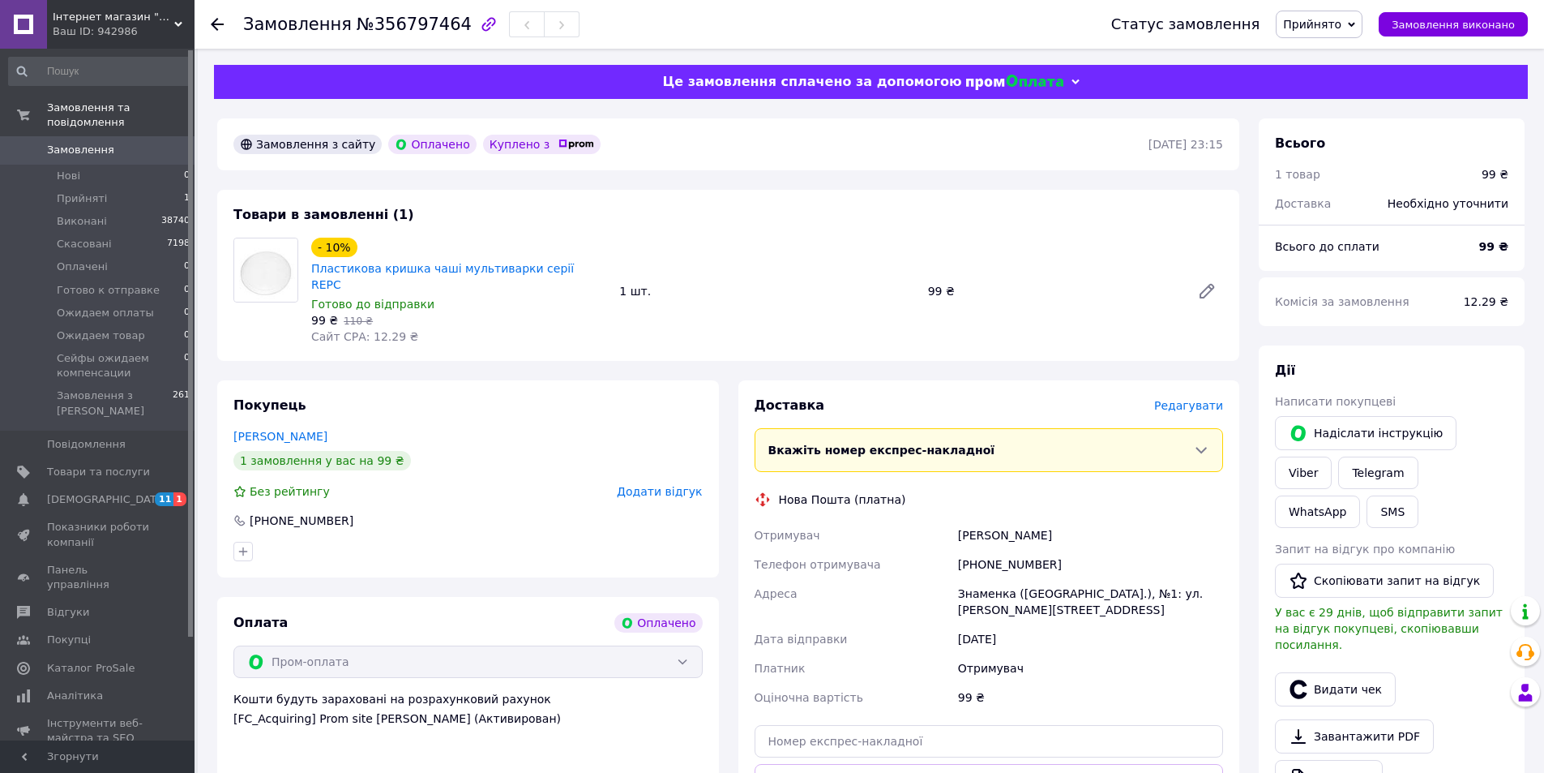
click at [1473, 407] on div "Написати покупцеві" at bounding box center [1391, 401] width 233 height 16
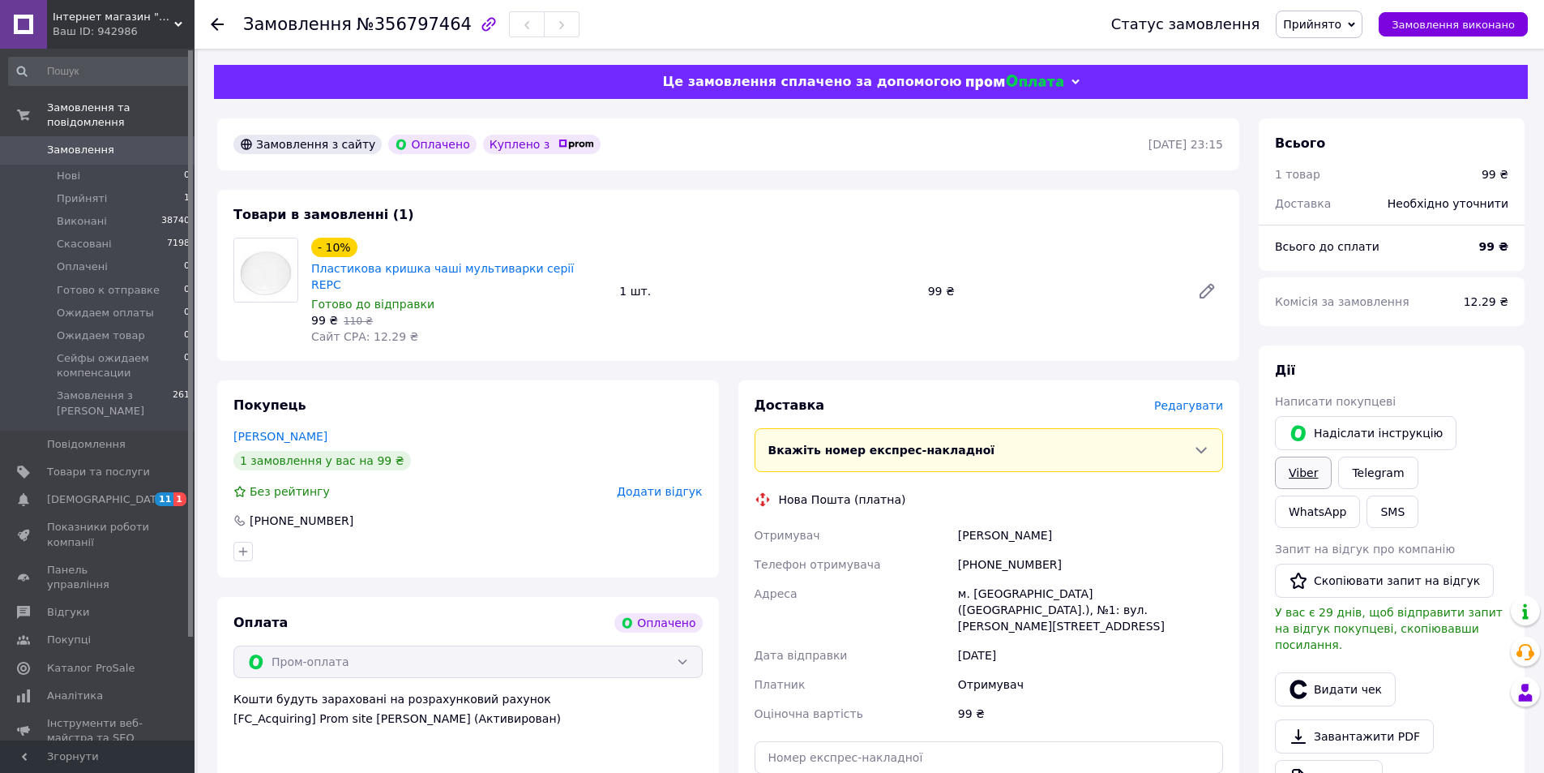
click at [1332, 456] on link "Viber" at bounding box center [1303, 472] width 57 height 32
click at [119, 143] on span "Замовлення" at bounding box center [98, 150] width 103 height 15
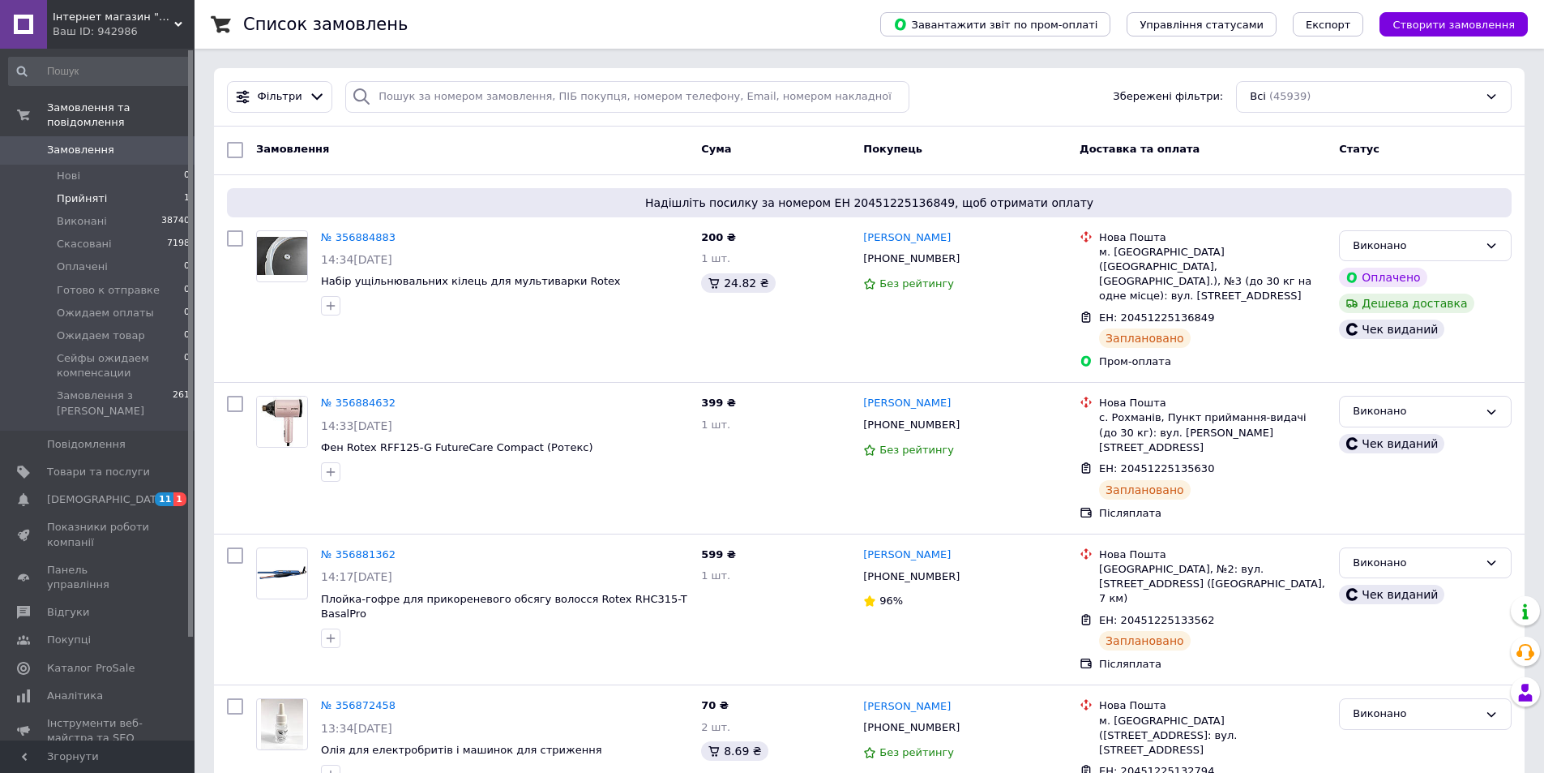
click at [128, 187] on li "Прийняті 1" at bounding box center [99, 198] width 199 height 23
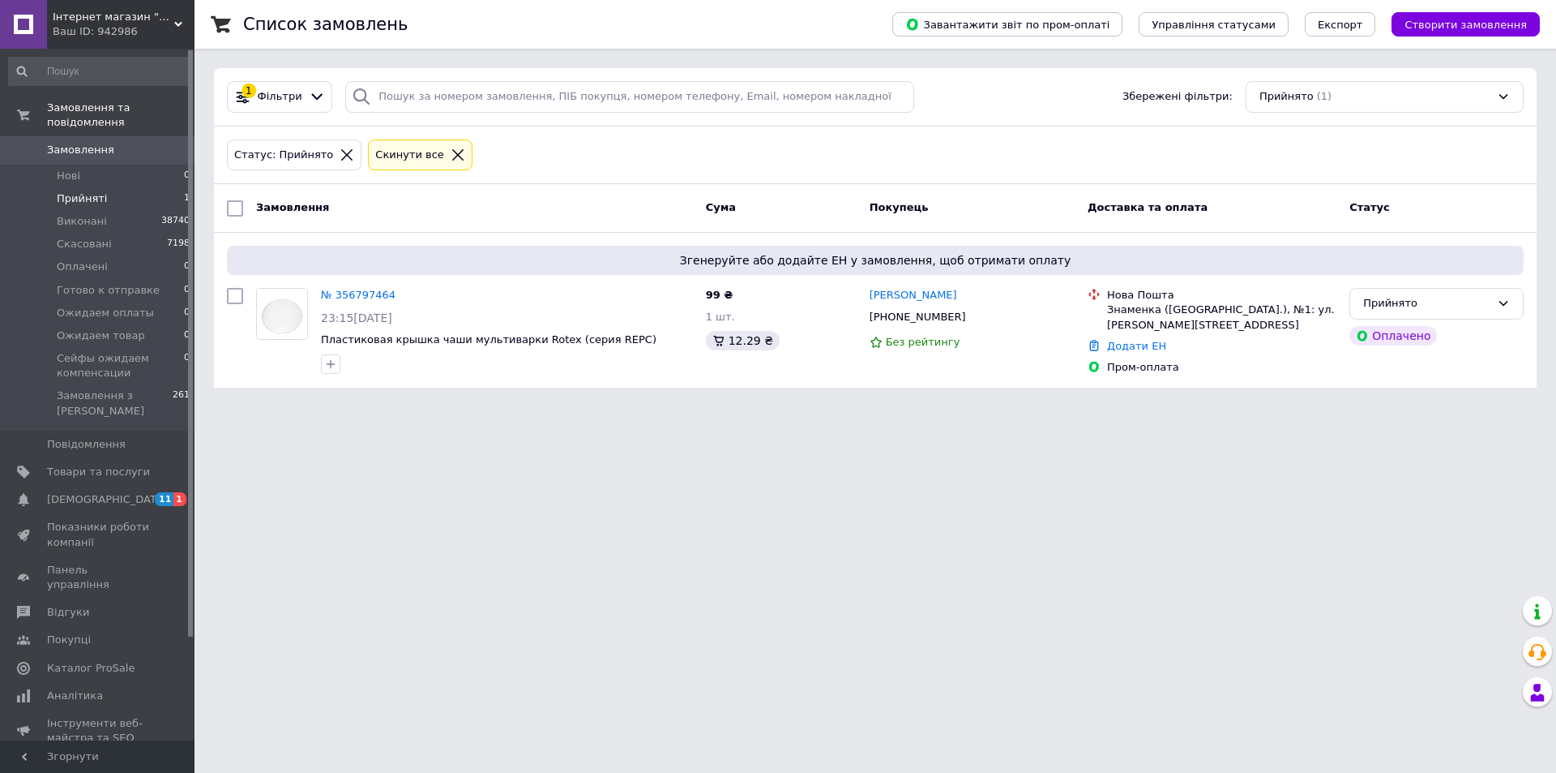
click at [173, 33] on div "Ваш ID: 942986" at bounding box center [124, 31] width 142 height 15
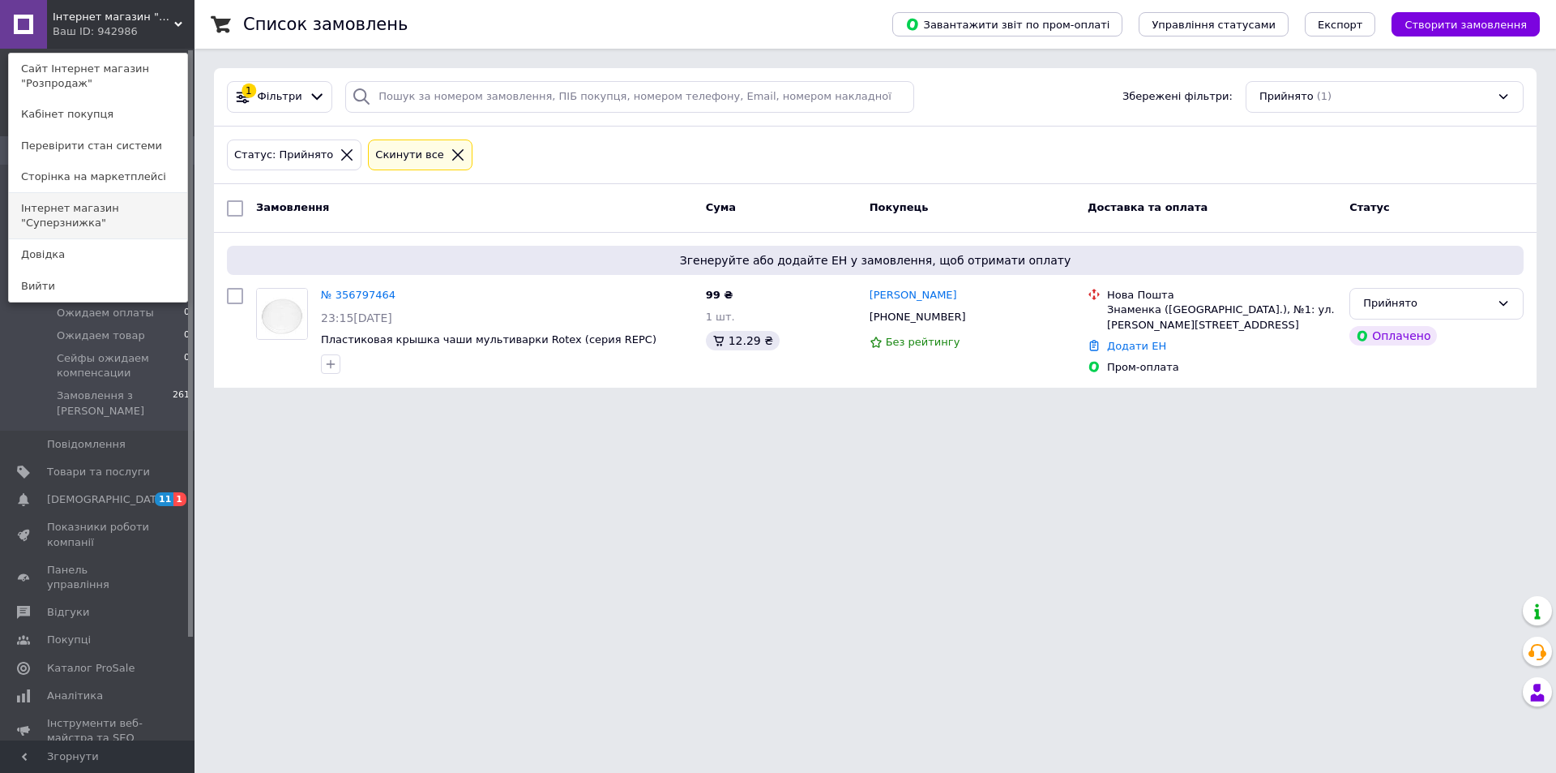
click at [162, 196] on link "Інтернет магазин "Суперзнижка"" at bounding box center [98, 215] width 178 height 45
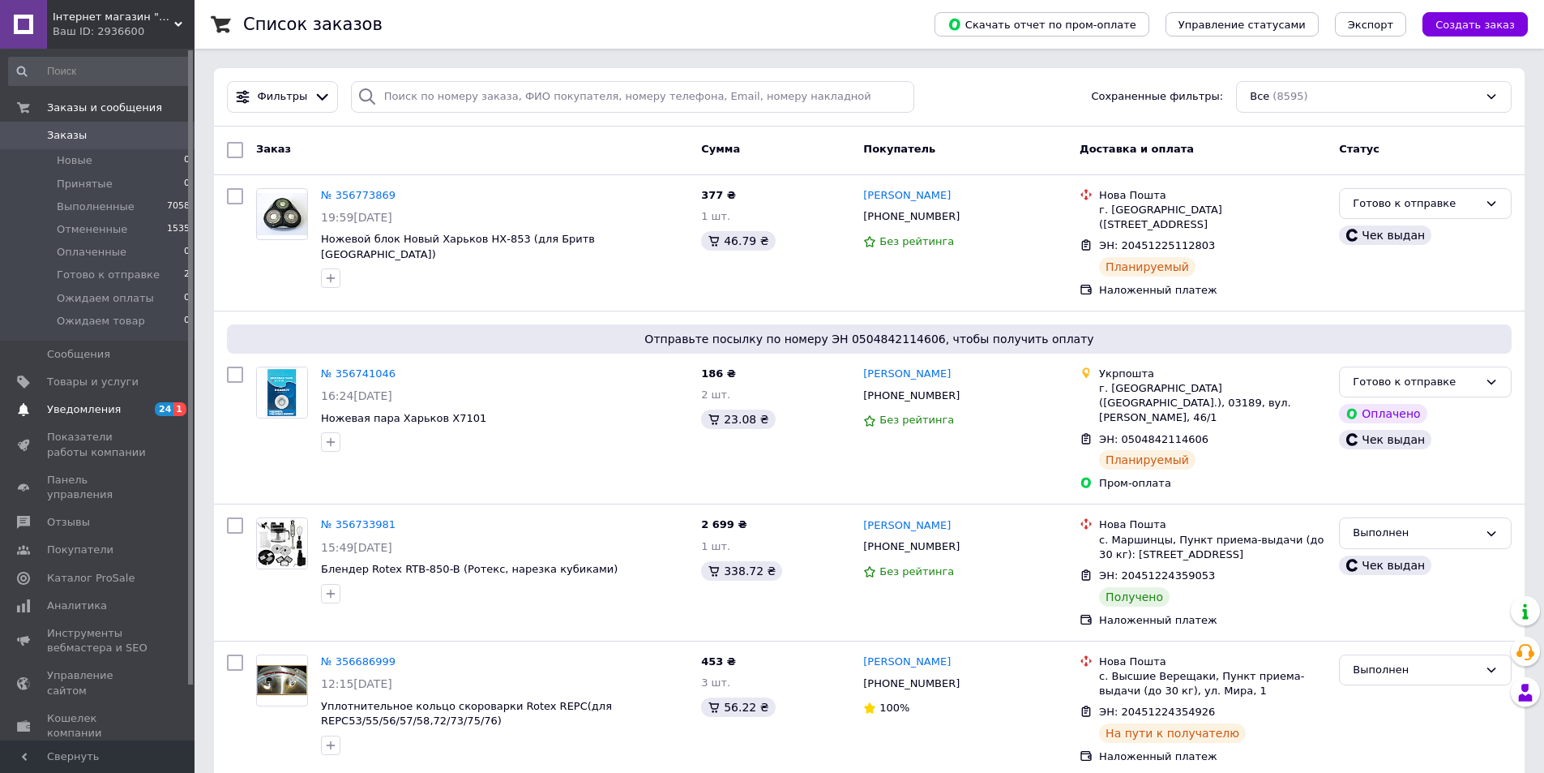
click at [93, 412] on span "Уведомления" at bounding box center [84, 409] width 74 height 15
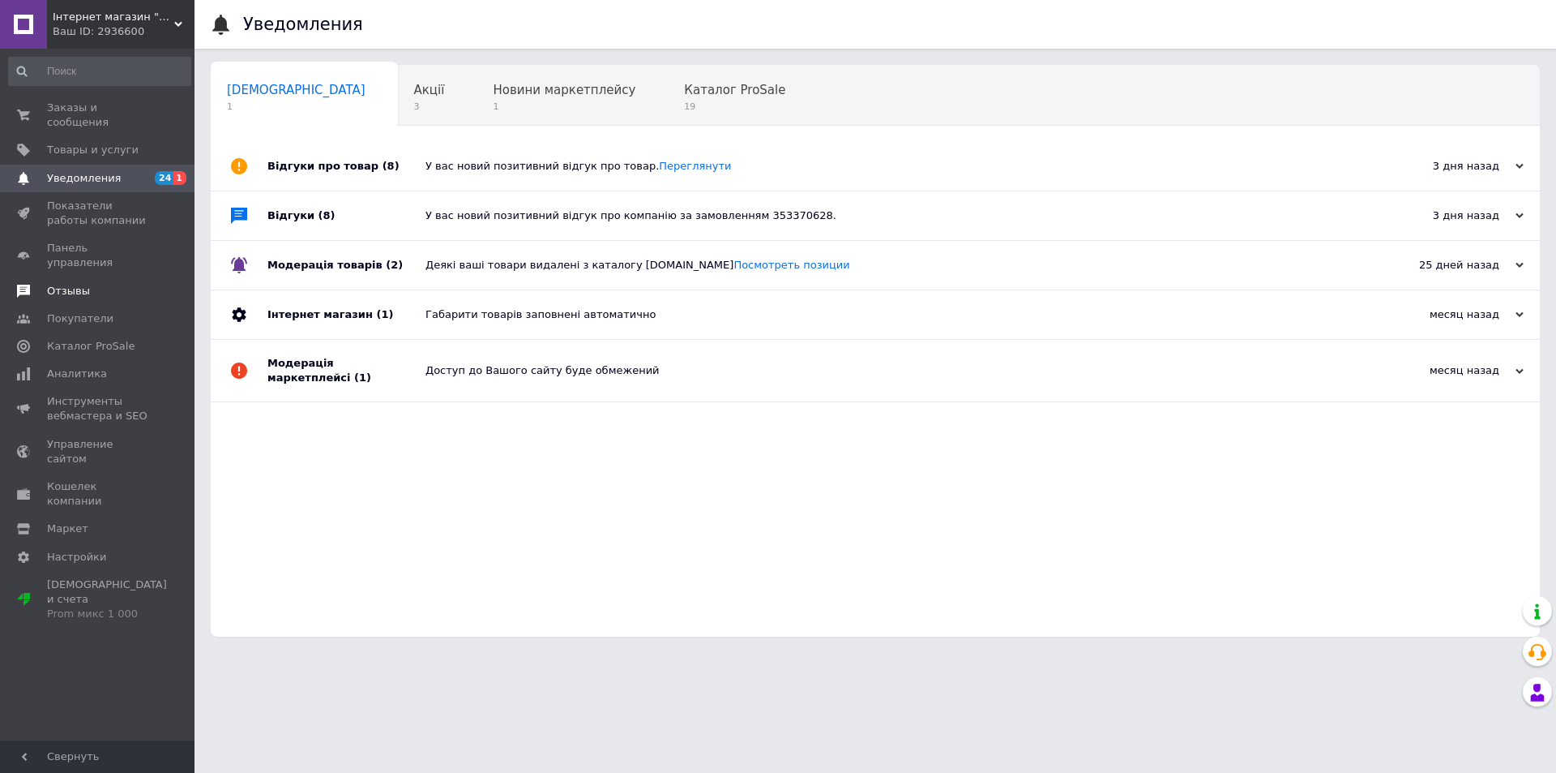
click at [93, 284] on span "Отзывы" at bounding box center [98, 291] width 103 height 15
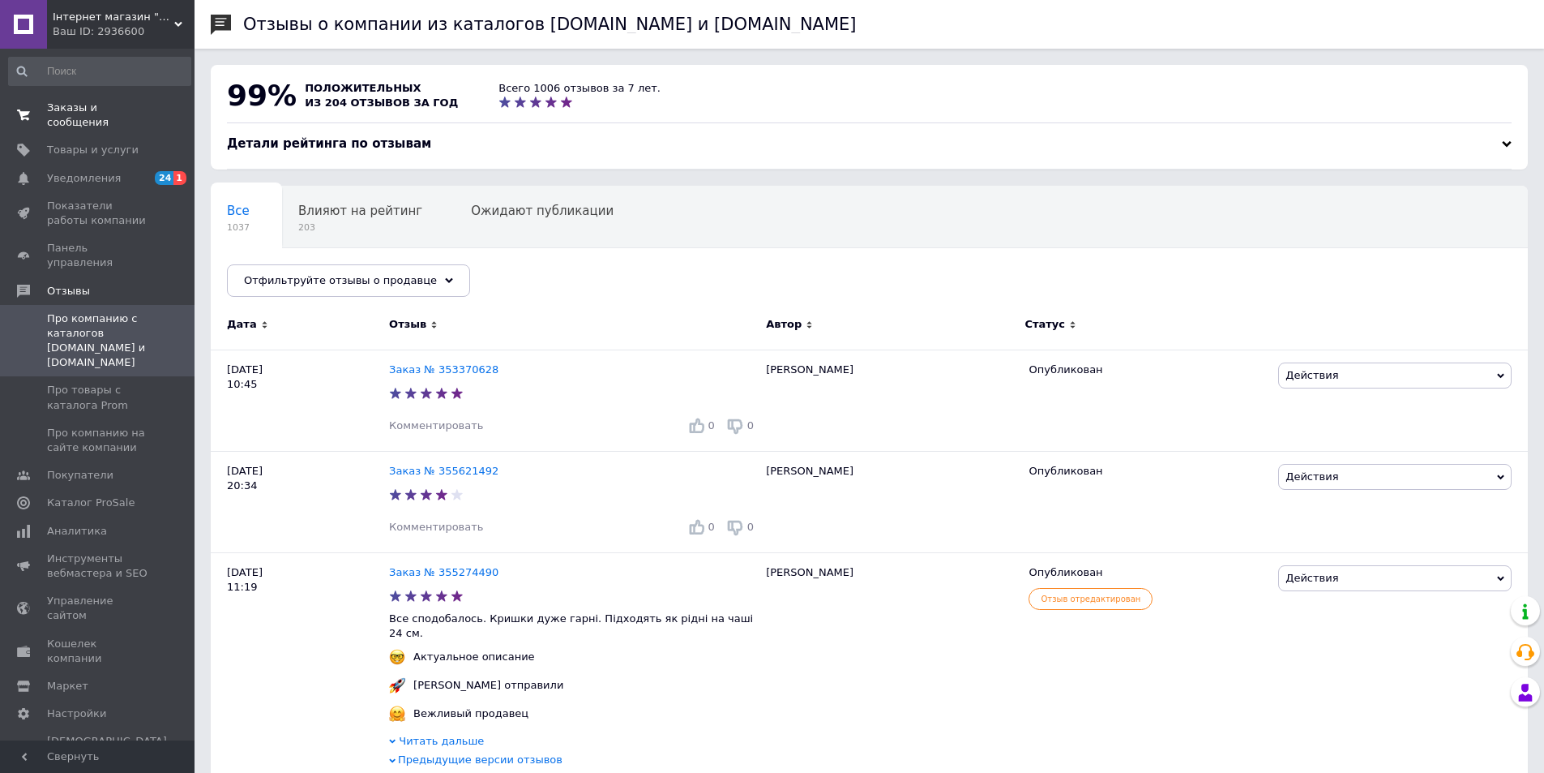
click at [124, 112] on span "Заказы и сообщения" at bounding box center [98, 115] width 103 height 29
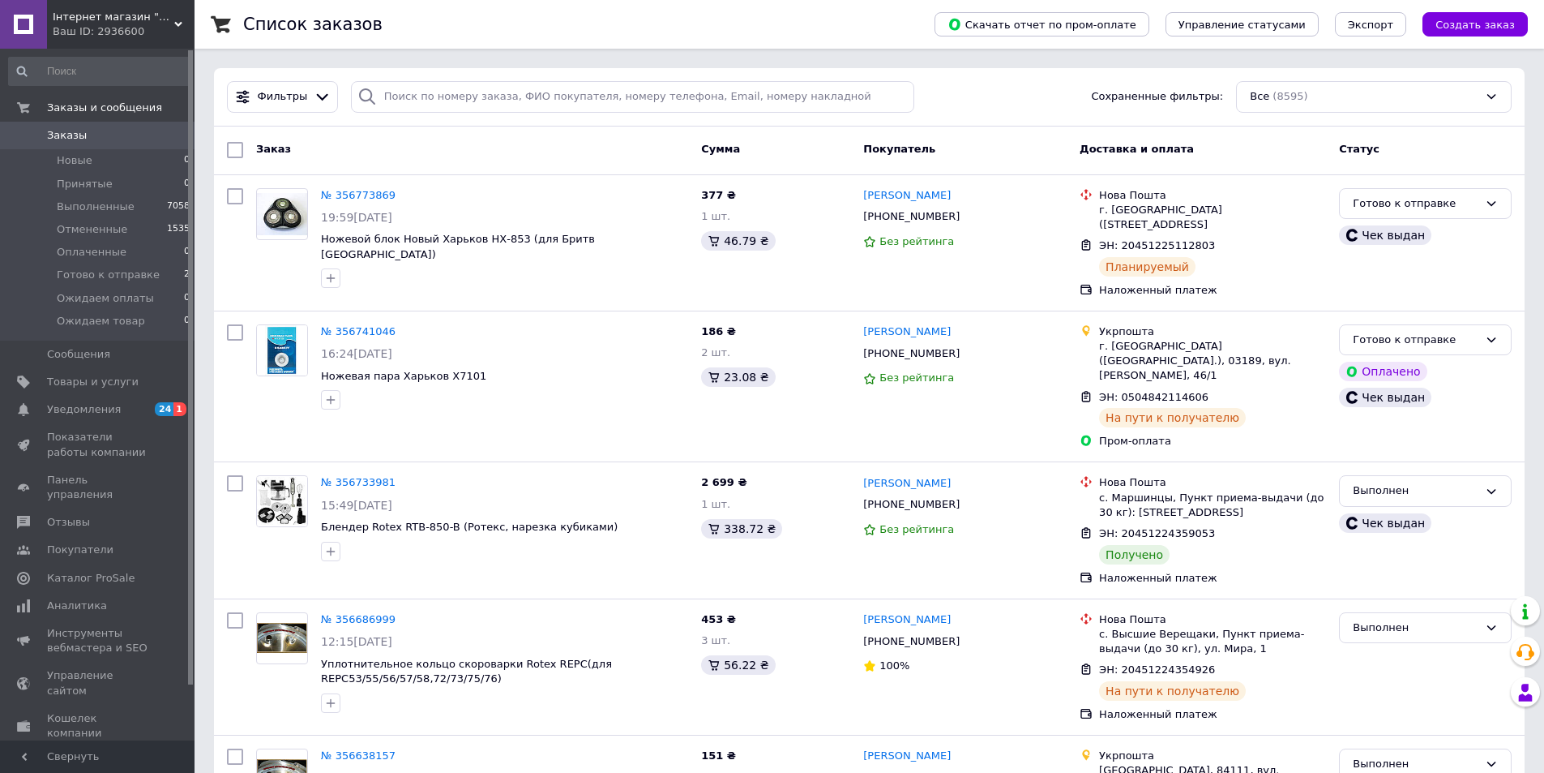
click at [143, 13] on span "Інтернет магазин "Суперзнижка"" at bounding box center [114, 17] width 122 height 15
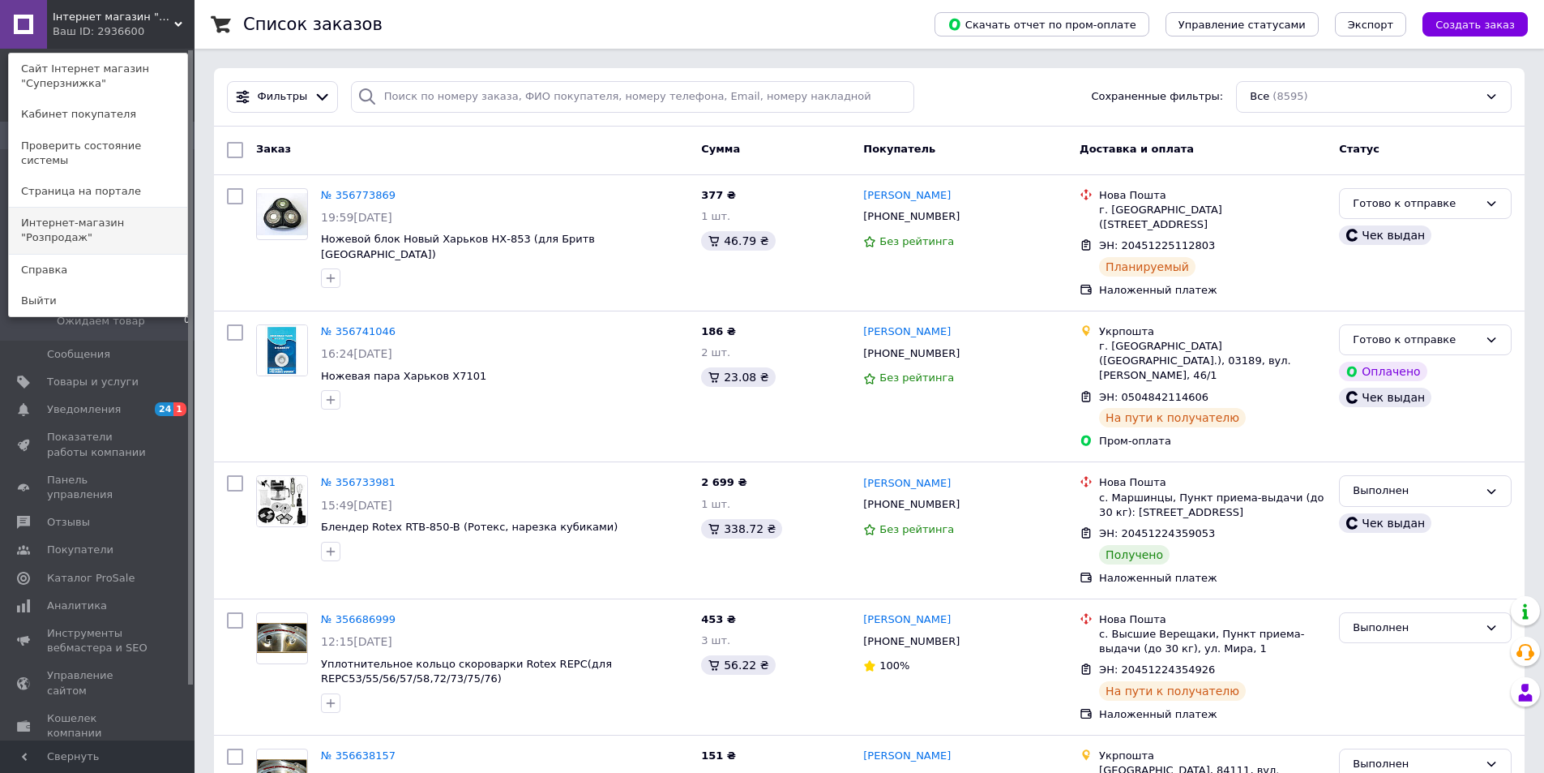
click at [151, 208] on link "Интернет-магазин "Розпродаж"" at bounding box center [98, 230] width 178 height 45
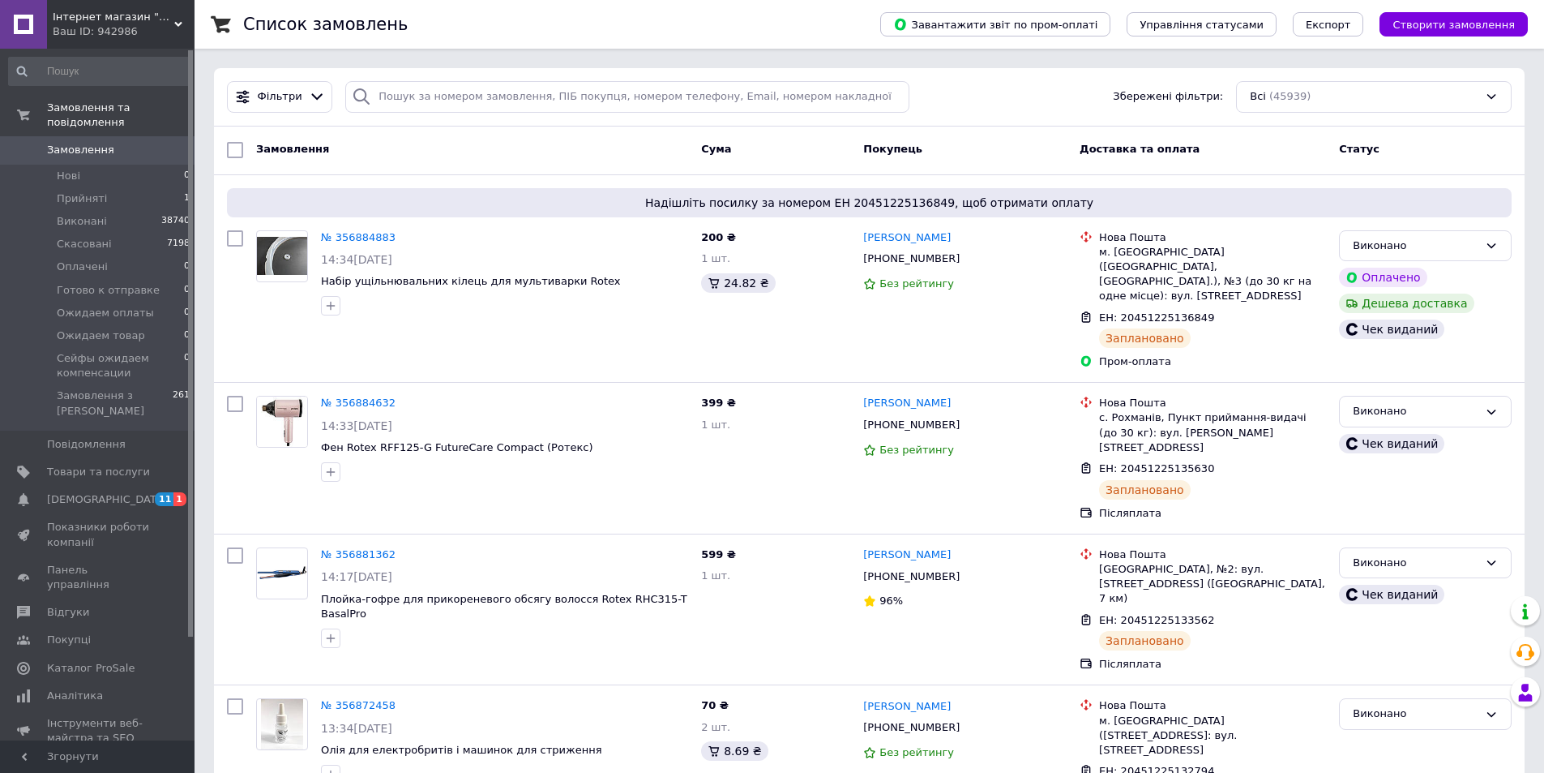
click at [140, 32] on div "Ваш ID: 942986" at bounding box center [124, 31] width 142 height 15
